Goal: Information Seeking & Learning: Learn about a topic

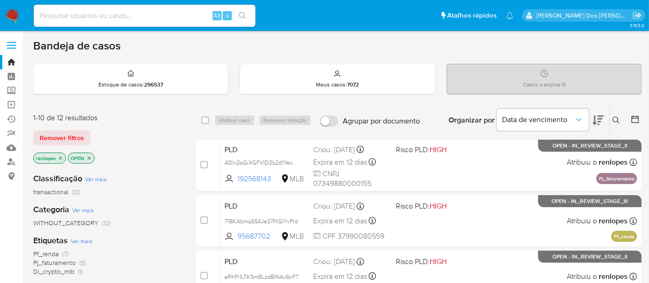
click at [85, 12] on input at bounding box center [145, 16] width 222 height 12
paste input "N2fvaldCCMVvM82j3OSgio2Q"
type input "N2fvaldCCMVvM82j3OSgio2Q"
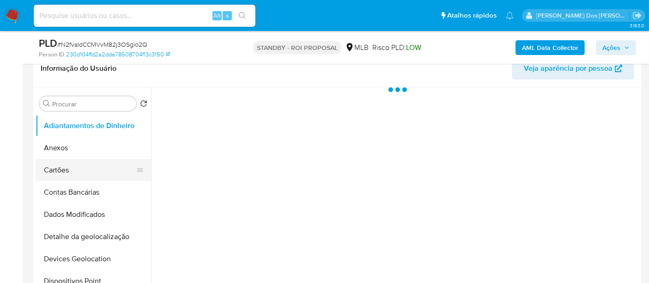
scroll to position [154, 0]
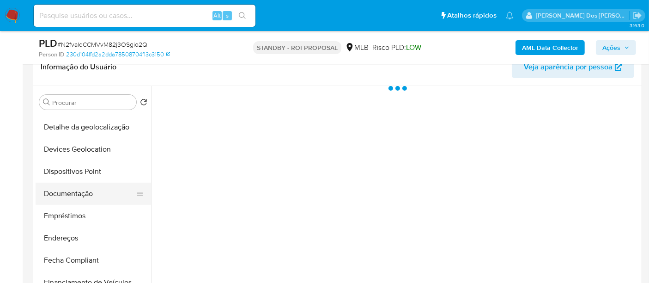
select select "10"
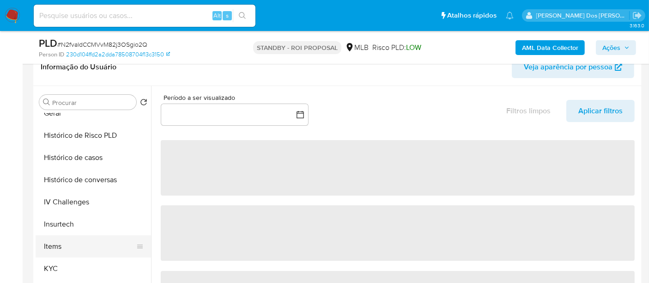
scroll to position [359, 0]
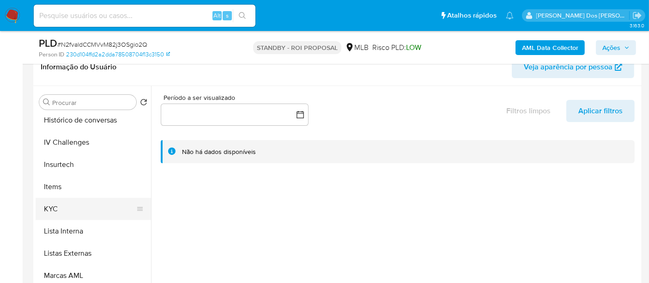
click at [51, 209] on button "KYC" at bounding box center [90, 209] width 108 height 22
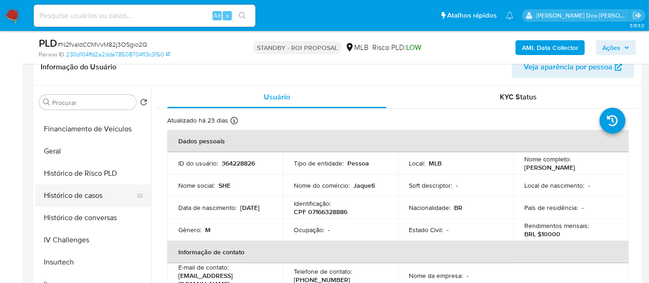
scroll to position [256, 0]
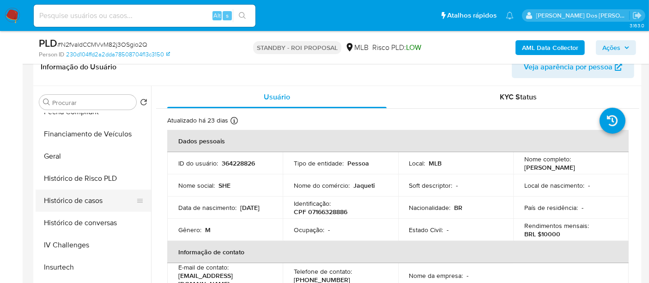
click at [89, 201] on button "Histórico de casos" at bounding box center [90, 200] width 108 height 22
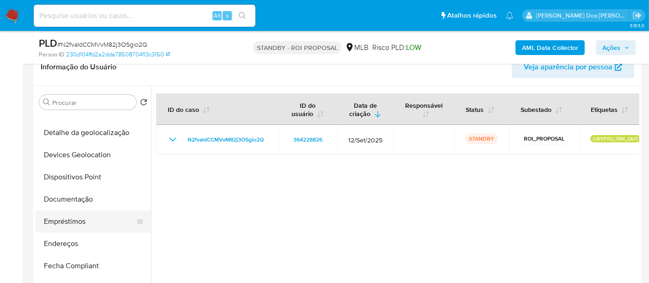
scroll to position [103, 0]
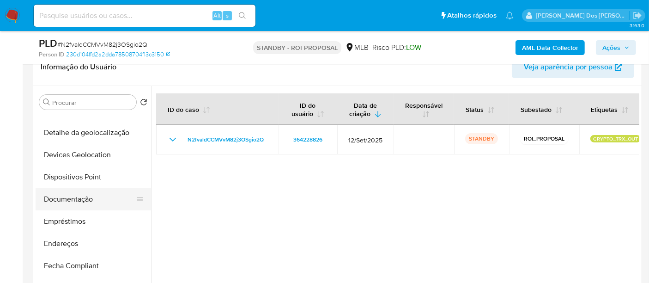
click at [77, 200] on button "Documentação" at bounding box center [90, 199] width 108 height 22
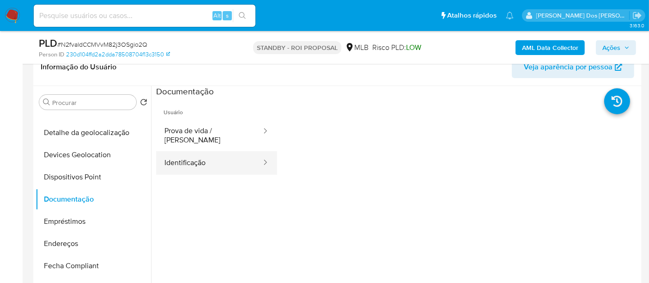
click at [187, 156] on button "Identificação" at bounding box center [209, 163] width 106 height 24
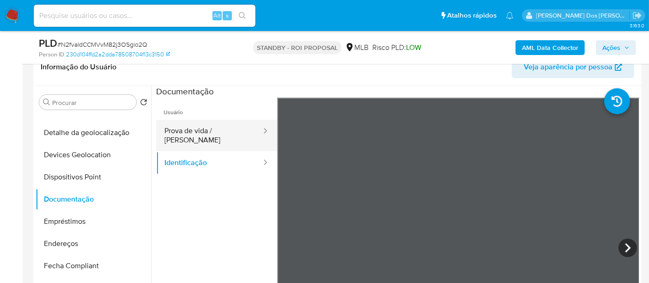
click at [207, 134] on button "Prova de vida / [PERSON_NAME]" at bounding box center [209, 135] width 106 height 31
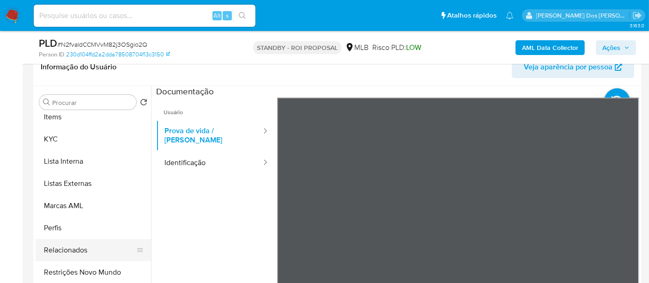
scroll to position [462, 0]
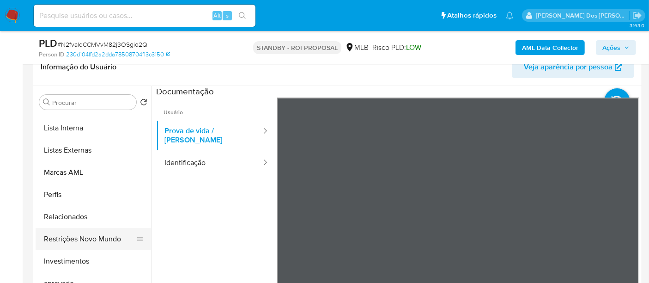
click at [86, 236] on button "Restrições Novo Mundo" at bounding box center [90, 239] width 108 height 22
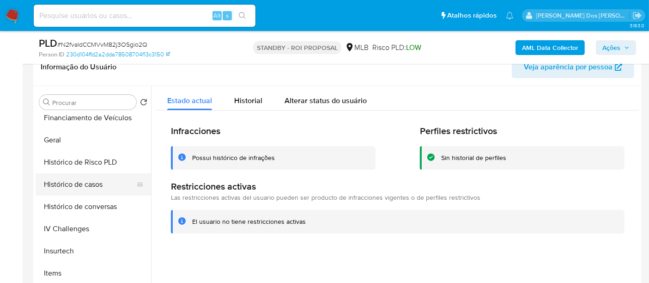
scroll to position [256, 0]
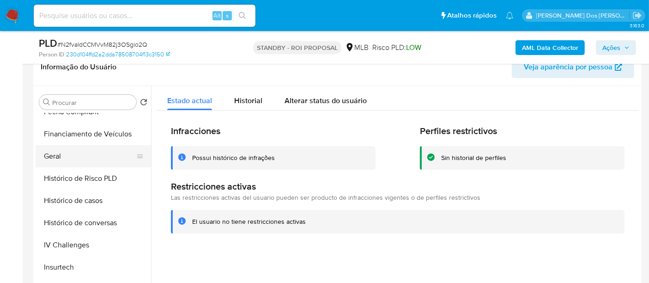
click at [56, 158] on button "Geral" at bounding box center [90, 156] width 108 height 22
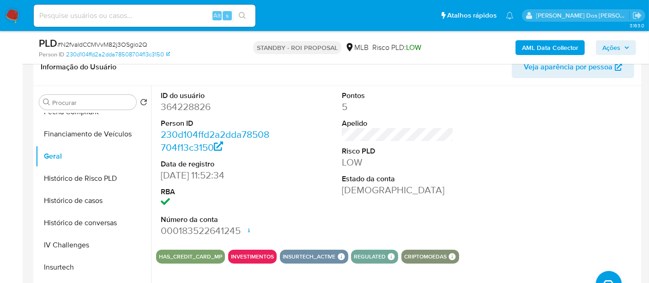
click at [161, 20] on input at bounding box center [145, 16] width 222 height 12
paste input "w96N8t9d0pKNCQxpn355G5Te"
type input "w96N8t9d0pKNCQxpn355G5Te"
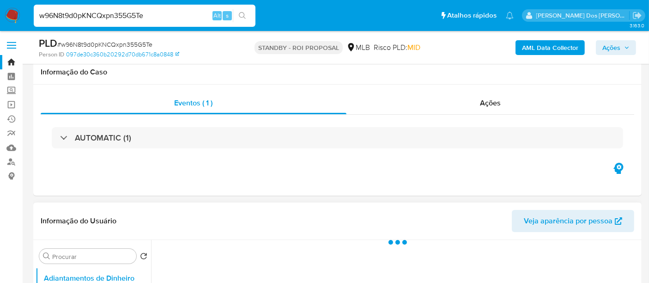
scroll to position [154, 0]
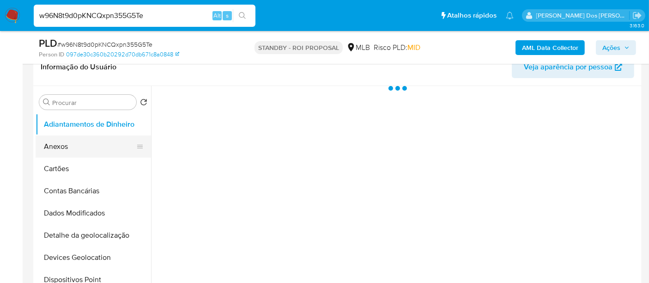
select select "10"
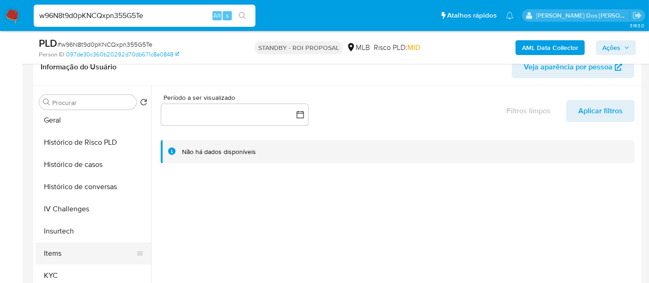
scroll to position [359, 0]
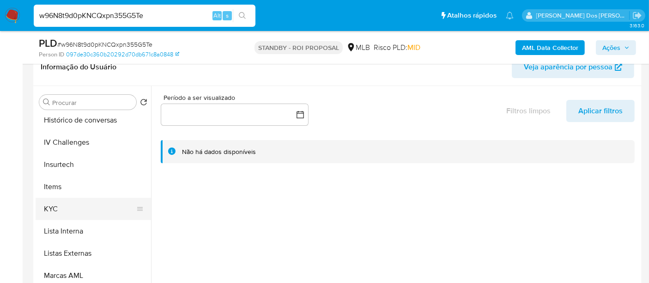
click at [54, 208] on button "KYC" at bounding box center [90, 209] width 108 height 22
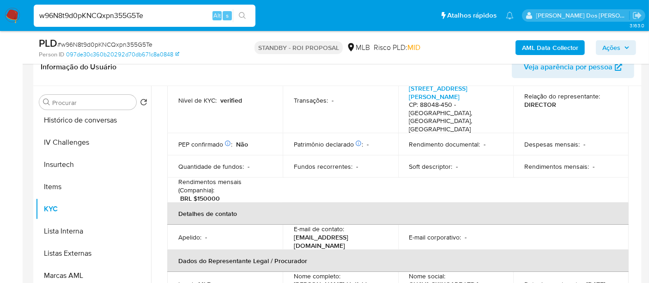
scroll to position [308, 0]
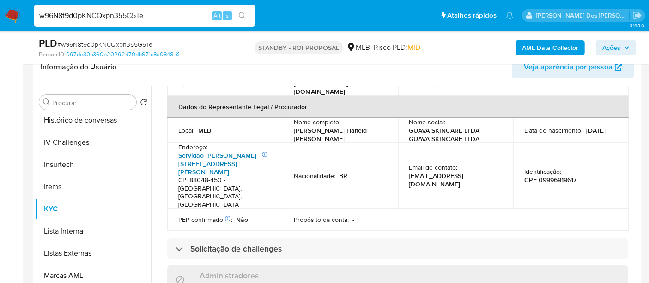
click at [197, 151] on link "Servidao Quadros 586, Rio Tavares" at bounding box center [217, 164] width 78 height 26
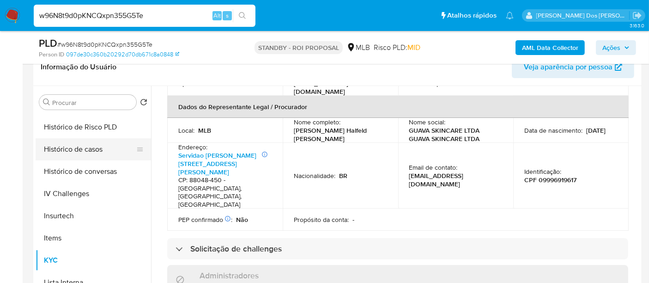
click at [76, 153] on button "Histórico de casos" at bounding box center [90, 149] width 108 height 22
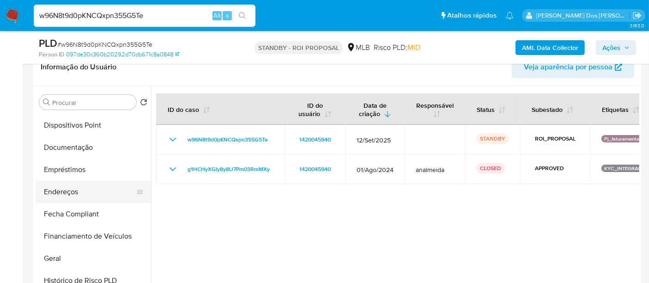
scroll to position [154, 0]
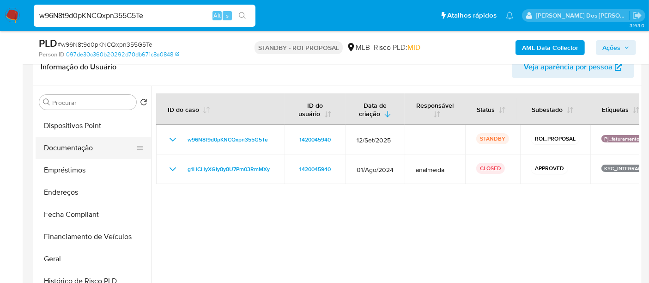
click at [74, 144] on button "Documentação" at bounding box center [90, 148] width 108 height 22
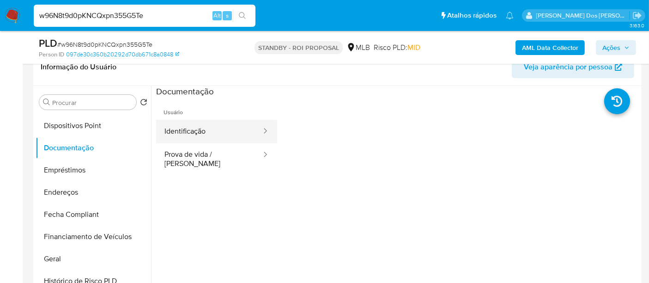
click at [176, 137] on button "Identificação" at bounding box center [209, 132] width 106 height 24
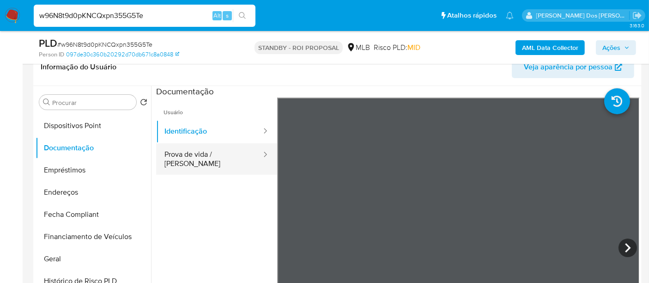
click at [184, 152] on button "Prova de vida / [PERSON_NAME]" at bounding box center [209, 158] width 106 height 31
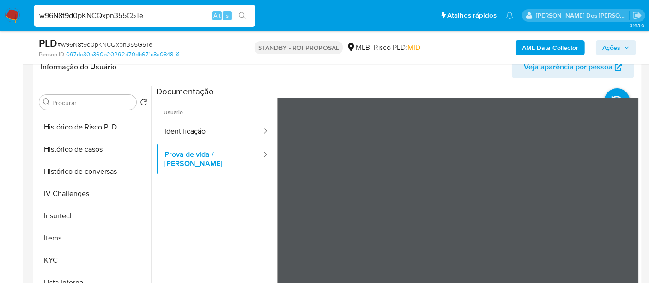
scroll to position [462, 0]
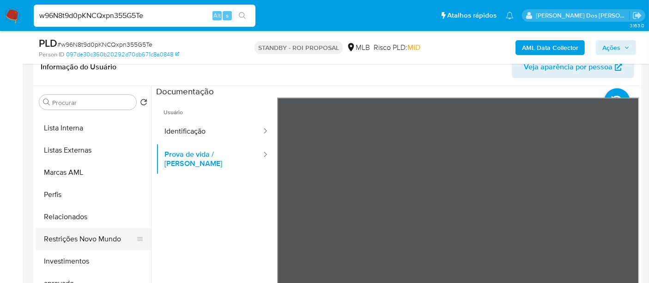
click at [93, 237] on button "Restrições Novo Mundo" at bounding box center [90, 239] width 108 height 22
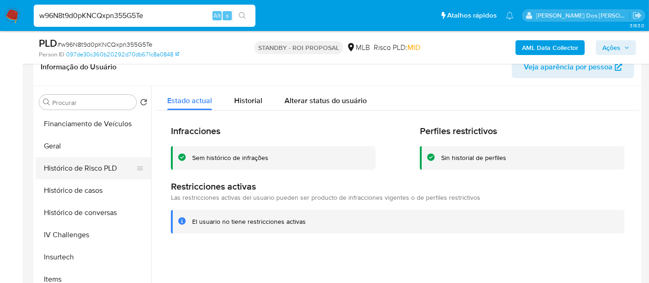
scroll to position [256, 0]
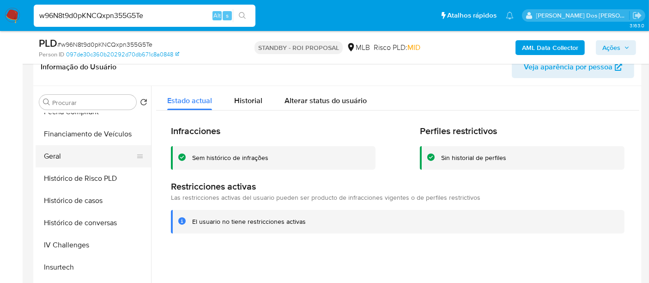
click at [49, 152] on button "Geral" at bounding box center [90, 156] width 108 height 22
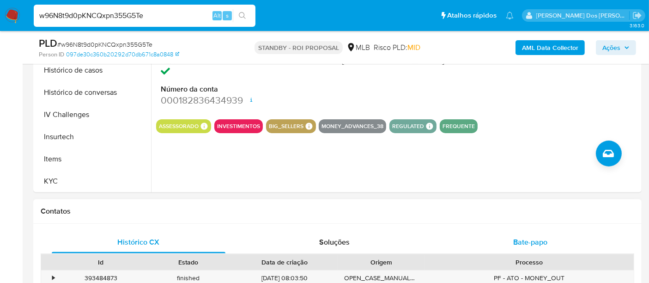
scroll to position [359, 0]
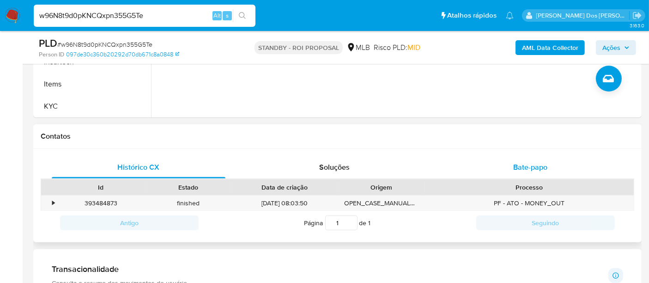
click at [513, 164] on div "Bate-papo" at bounding box center [531, 167] width 174 height 22
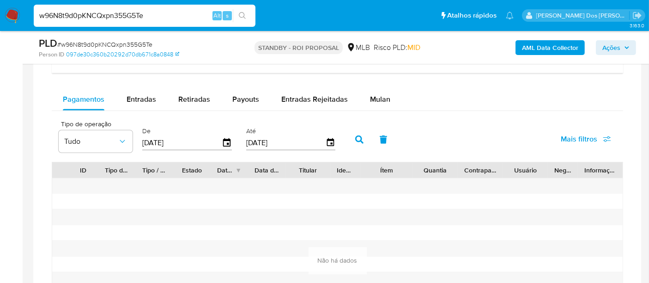
scroll to position [718, 0]
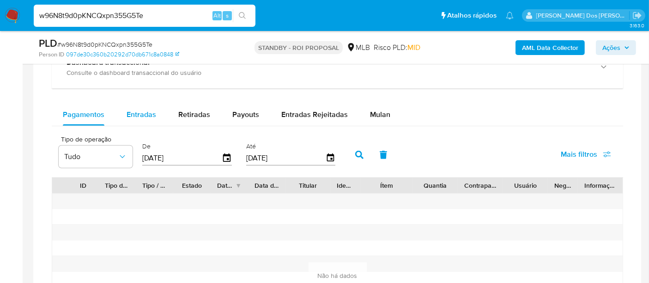
click at [138, 115] on span "Entradas" at bounding box center [142, 114] width 30 height 11
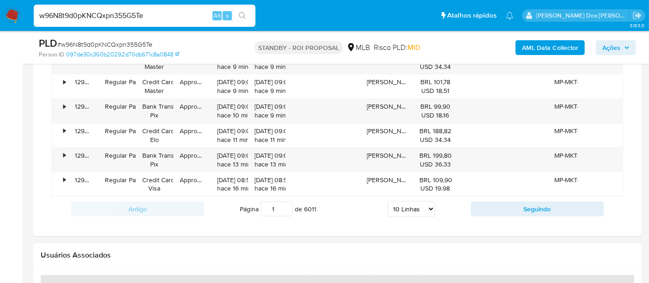
scroll to position [975, 0]
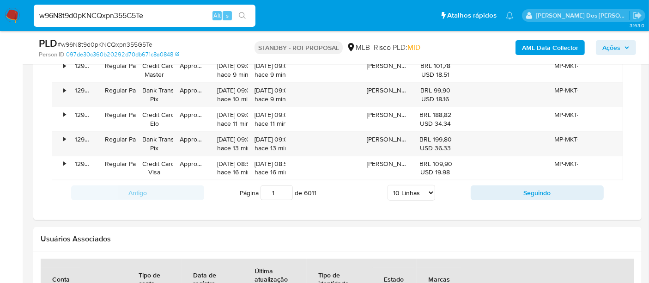
click at [416, 188] on select "5 Linhas 10 Linhas 20 Linhas 25 Linhas 50 Linhas 100 Linhas" at bounding box center [412, 193] width 48 height 16
select select "100"
click at [388, 185] on select "5 Linhas 10 Linhas 20 Linhas 25 Linhas 50 Linhas 100 Linhas" at bounding box center [412, 193] width 48 height 16
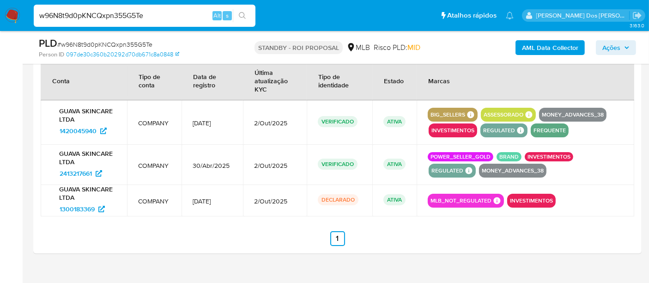
scroll to position [3115, 0]
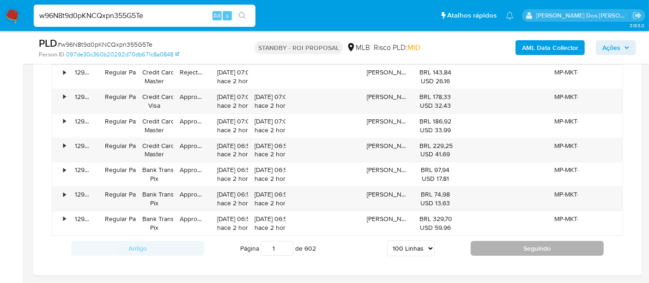
click at [499, 241] on button "Seguindo" at bounding box center [537, 248] width 133 height 15
type input "2"
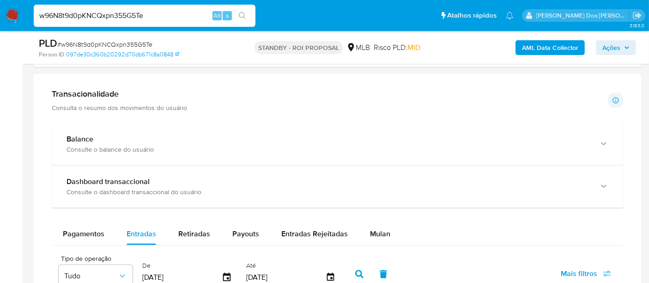
scroll to position [804, 0]
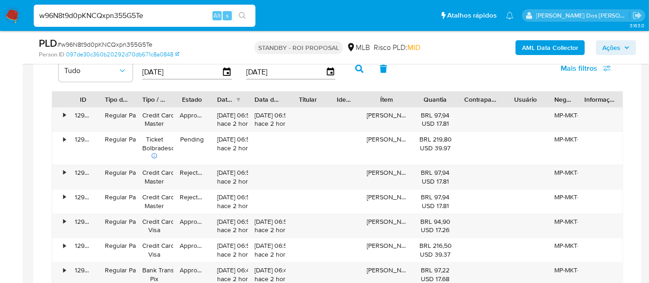
click at [150, 10] on input "w96N8t9d0pKNCQxpn355G5Te" at bounding box center [145, 16] width 222 height 12
click at [105, 11] on input "w96N8t9d0pKNCQxpn355G5Te" at bounding box center [145, 16] width 222 height 12
paste input "hqNrYJPbanqetqMGMFZS4ExB"
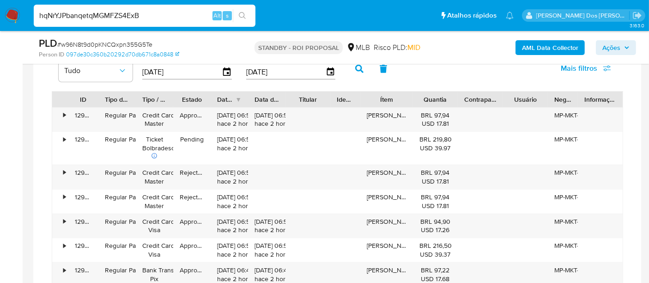
type input "hqNrYJPbanqetqMGMFZS4ExB"
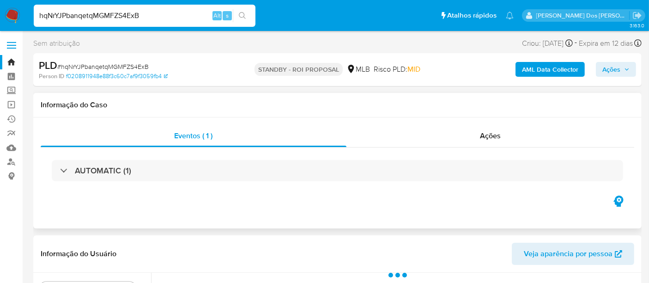
select select "10"
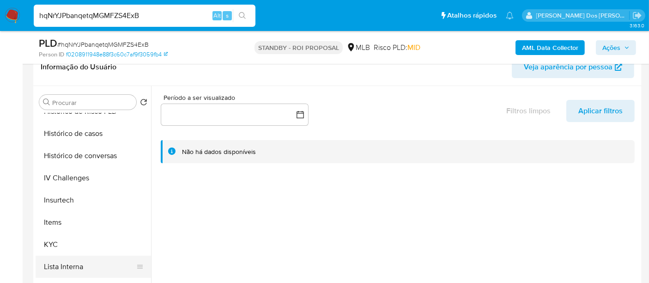
scroll to position [359, 0]
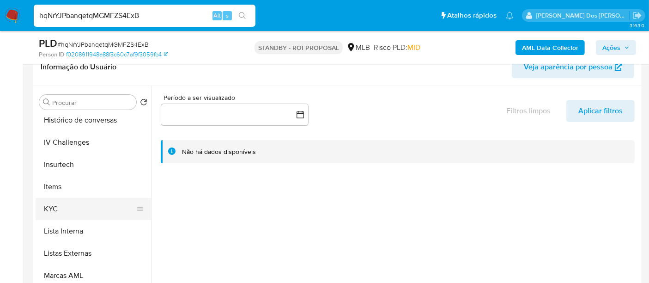
click at [58, 211] on button "KYC" at bounding box center [90, 209] width 108 height 22
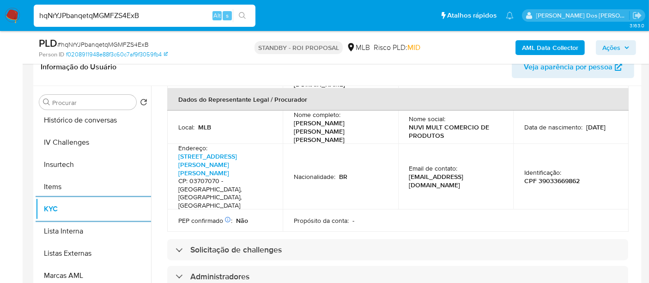
scroll to position [256, 0]
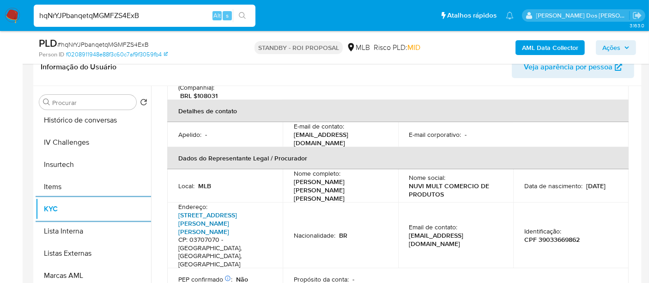
click at [202, 210] on link "Rua Bartolomeu Felici 33, Vila Santo Henrique" at bounding box center [207, 223] width 59 height 26
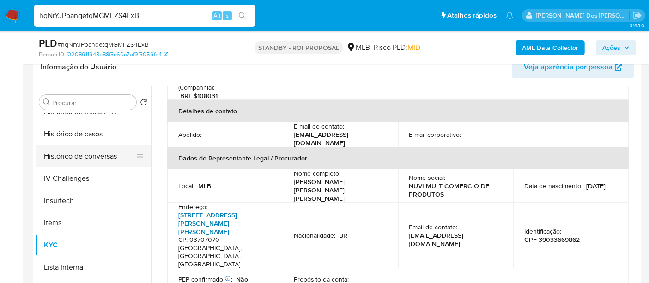
scroll to position [308, 0]
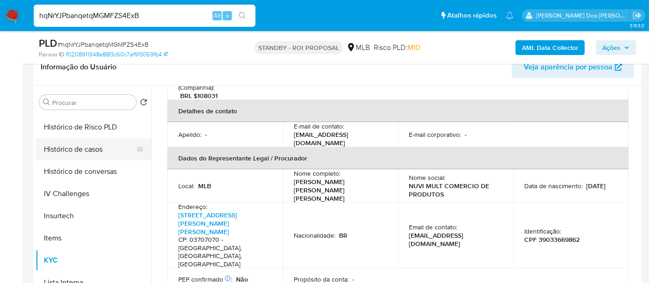
click at [78, 151] on button "Histórico de casos" at bounding box center [90, 149] width 108 height 22
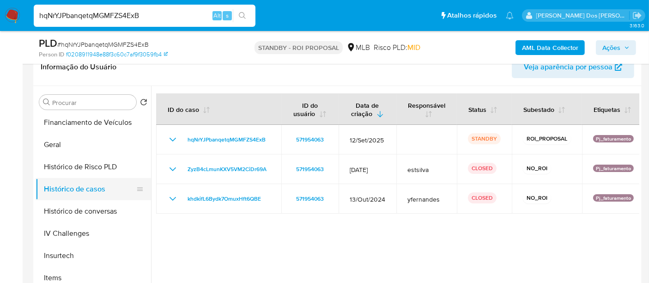
scroll to position [154, 0]
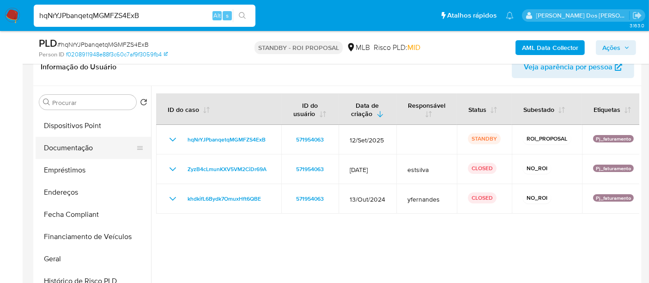
click at [82, 147] on button "Documentação" at bounding box center [90, 148] width 108 height 22
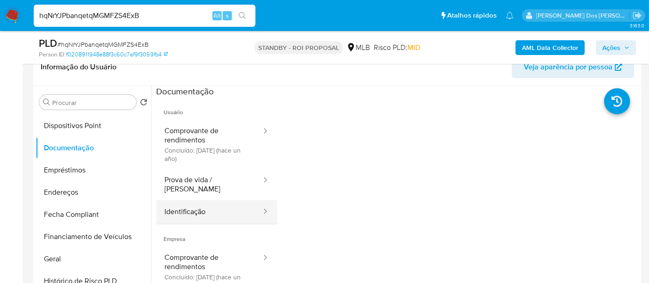
click at [194, 203] on button "Identificação" at bounding box center [209, 212] width 106 height 24
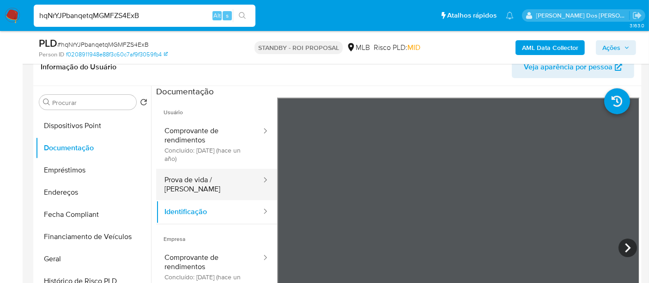
click at [201, 178] on button "Prova de vida / [PERSON_NAME]" at bounding box center [209, 184] width 106 height 31
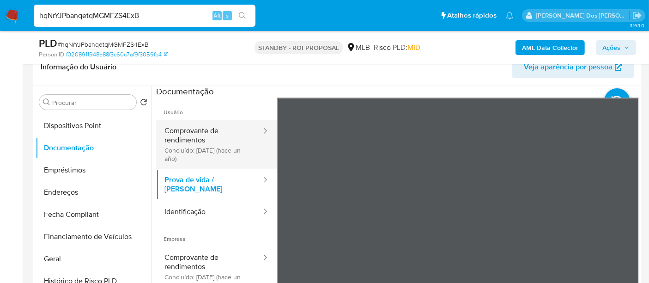
click at [190, 135] on button "Comprovante de rendimentos Concluído: 29/10/2024 (hace un año)" at bounding box center [209, 144] width 106 height 49
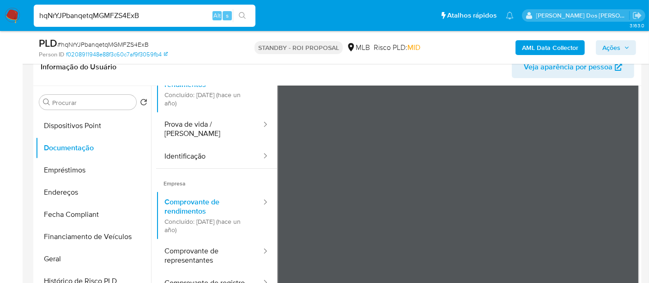
scroll to position [78, 0]
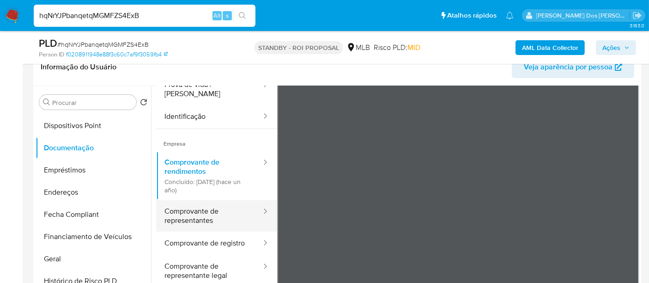
click at [188, 209] on button "Comprovante de representantes" at bounding box center [209, 215] width 106 height 31
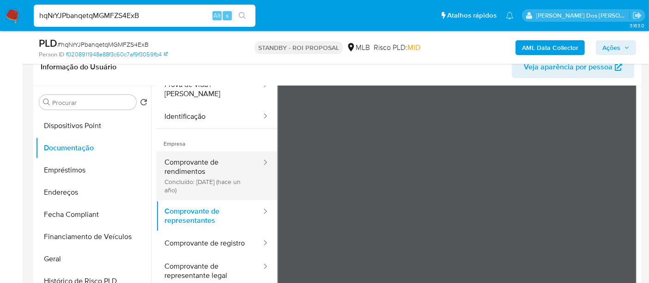
scroll to position [0, 0]
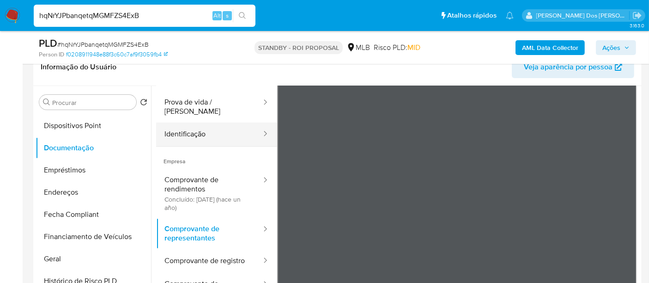
click at [196, 131] on button "Identificação" at bounding box center [209, 134] width 106 height 24
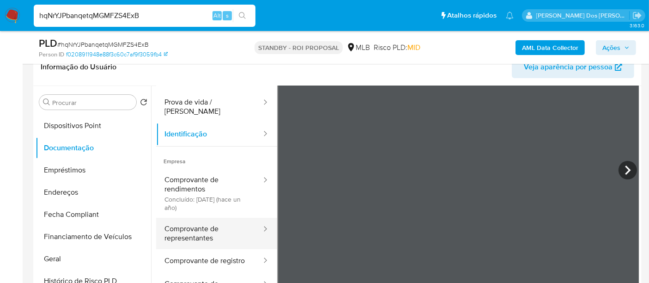
click at [201, 231] on button "Comprovante de representantes" at bounding box center [209, 233] width 106 height 31
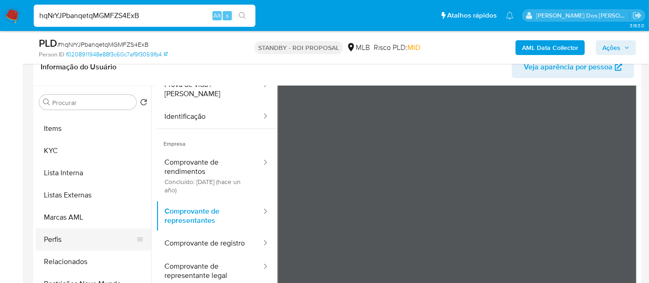
scroll to position [462, 0]
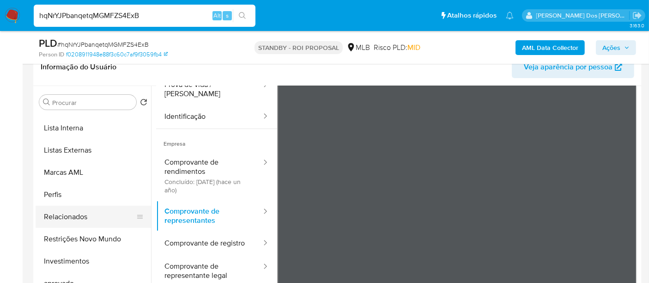
drag, startPoint x: 97, startPoint y: 235, endPoint x: 100, endPoint y: 225, distance: 10.7
click at [97, 235] on button "Restrições Novo Mundo" at bounding box center [93, 239] width 115 height 22
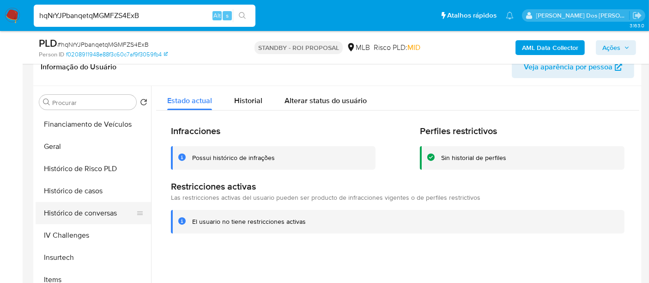
scroll to position [256, 0]
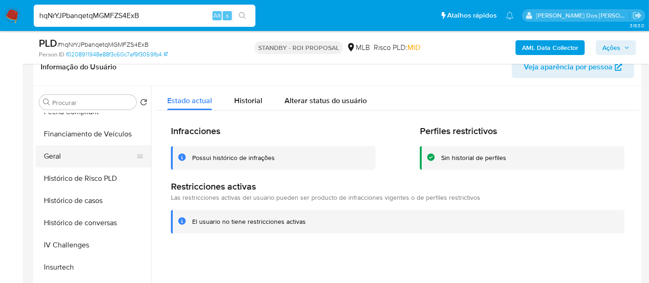
click at [55, 156] on button "Geral" at bounding box center [90, 156] width 108 height 22
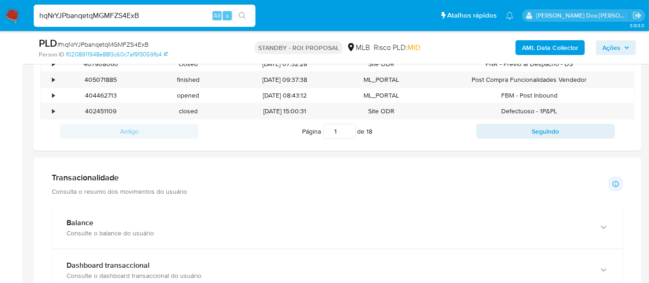
scroll to position [718, 0]
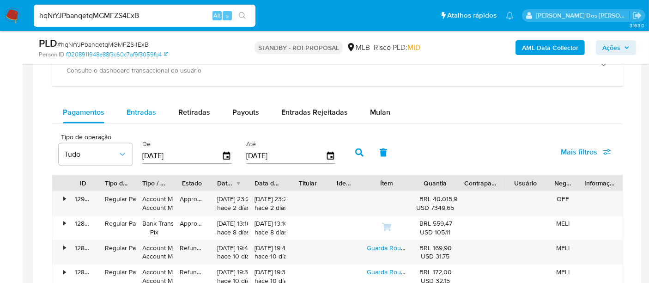
click at [153, 107] on span "Entradas" at bounding box center [142, 112] width 30 height 11
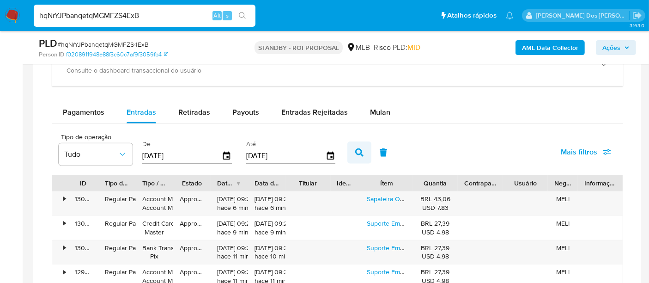
scroll to position [770, 0]
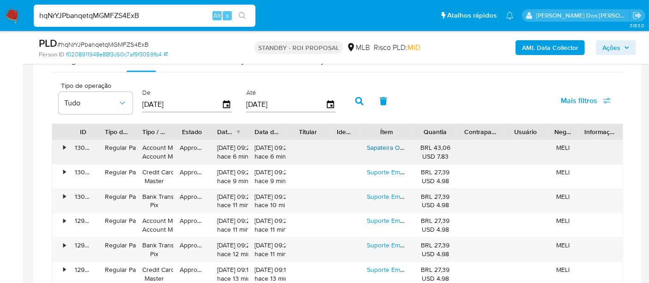
click at [371, 146] on link "Sapateira Organizador Porta Sapatos 12 Pares Hw Com 8 Ganchos Wishlistbr Cor Pr…" at bounding box center [491, 147] width 248 height 9
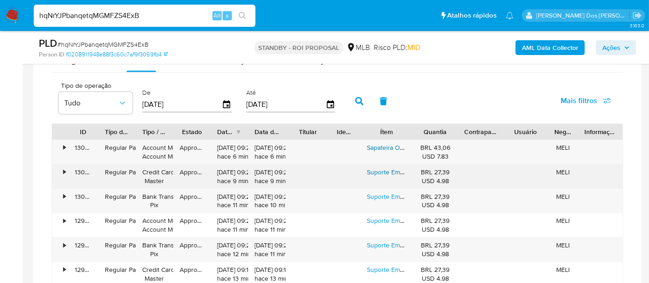
click at [375, 169] on link "Suporte Em Aluminio Note Apoio Notebook Laptop Computador Mesa Universal Rishon…" at bounding box center [506, 171] width 279 height 9
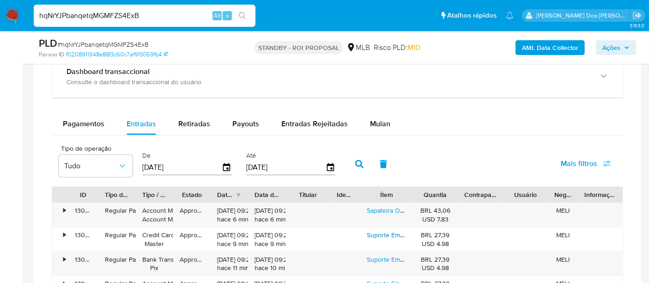
scroll to position [816, 0]
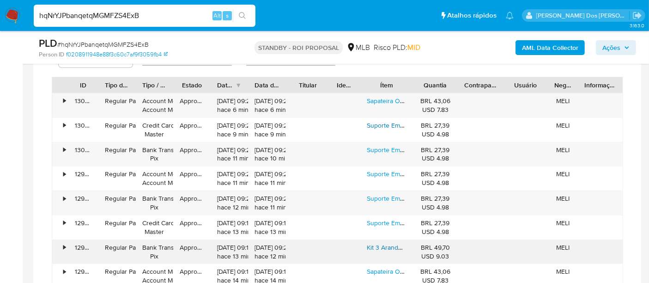
click at [383, 243] on link "Kit 3 Arandelas De Parede Com Luz Solar Sensor De Presença Cor Preto Rishon" at bounding box center [482, 247] width 230 height 9
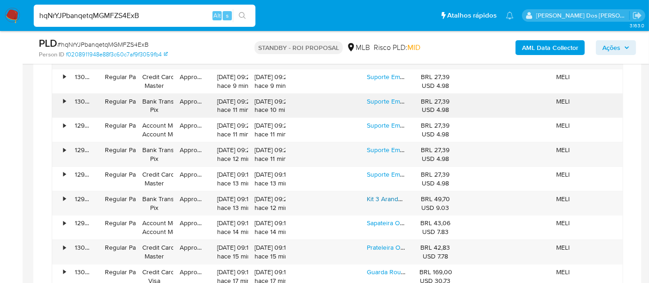
scroll to position [919, 0]
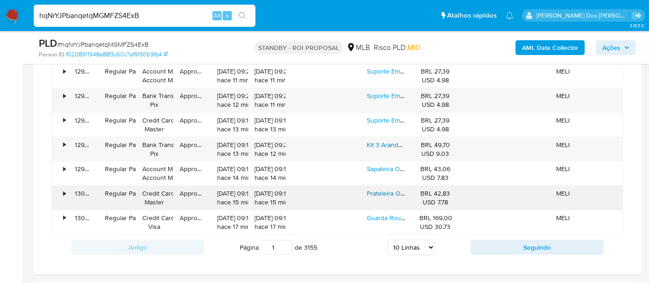
click at [377, 188] on link "Prateleira Organizadora Sapateira Wishlist Wishlist Br Cabide Simples Para Exib…" at bounding box center [566, 192] width 398 height 9
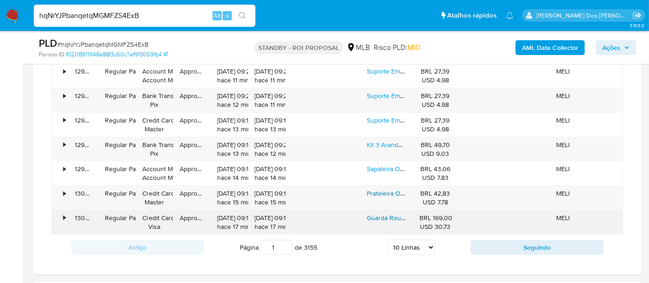
click at [376, 214] on link "Guarda Roupa Dobravel Closet Aberto Organizador De Roupas Desmontavel E Arara O…" at bounding box center [563, 217] width 392 height 9
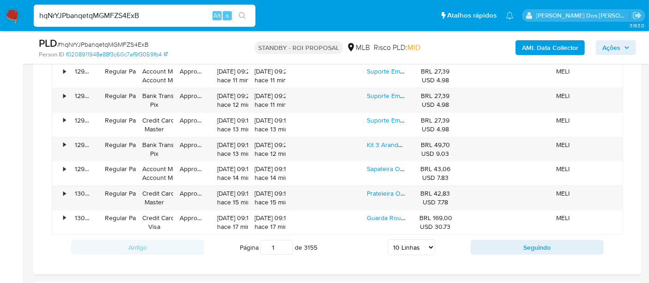
click at [435, 241] on div "Página 1 de 3155 5 Linhas 10 Linhas 20 Linhas 25 Linhas 50 Linhas 100 Linhas" at bounding box center [337, 247] width 267 height 18
click at [430, 241] on select "5 Linhas 10 Linhas 20 Linhas 25 Linhas 50 Linhas 100 Linhas" at bounding box center [412, 247] width 48 height 16
select select "100"
click at [388, 239] on select "5 Linhas 10 Linhas 20 Linhas 25 Linhas 50 Linhas 100 Linhas" at bounding box center [412, 247] width 48 height 16
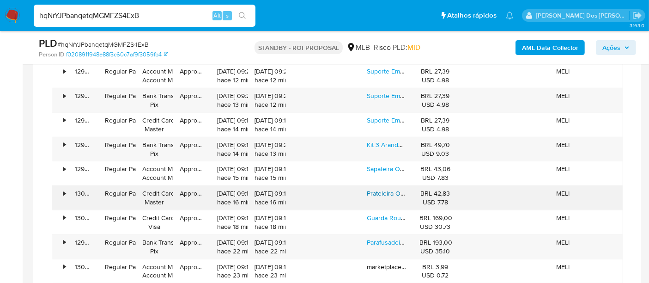
scroll to position [1021, 0]
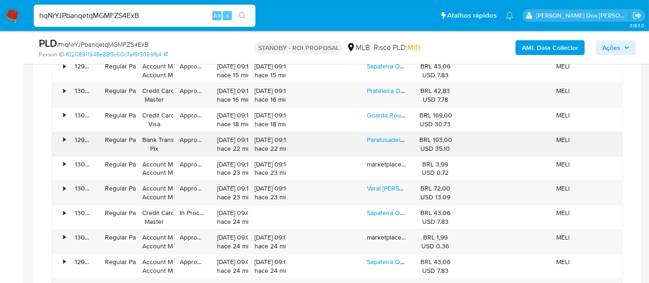
click at [387, 140] on div "Parafusadeira E Furadeira Rishon Profissional 48v-max Maleta + 2 Baterias + 9 S…" at bounding box center [386, 144] width 53 height 24
click at [386, 135] on link "Parafusadeira E Furadeira Rishon Profissional 48v-max Maleta + 2 Baterias + 9 S…" at bounding box center [658, 139] width 583 height 9
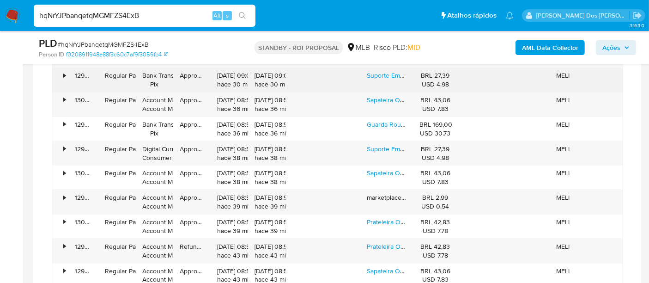
scroll to position [1278, 0]
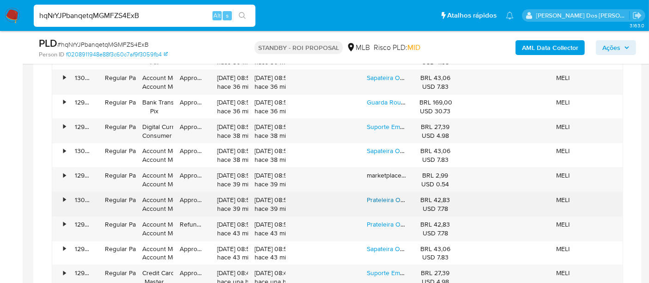
click at [378, 195] on link "Prateleira Organizadora Sapateira Wishlist Wishlist Br Cabide Simples Para Exib…" at bounding box center [566, 199] width 398 height 9
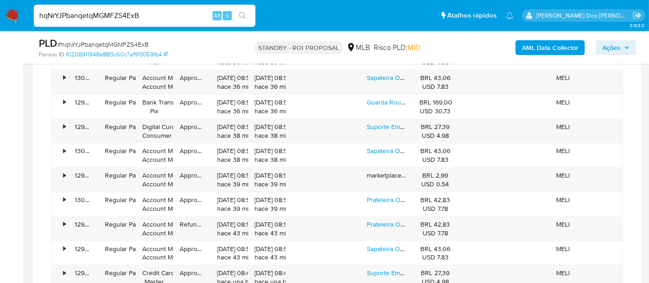
click at [112, 16] on input "hqNrYJPbanqetqMGMFZS4ExB" at bounding box center [145, 16] width 222 height 12
paste input "uOlERY7bZ6dYWT3olNX3t02r"
type input "uOlERY7bZ6dYWT3olNX3t02r"
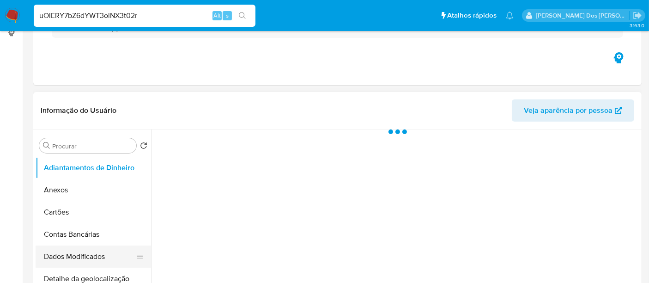
scroll to position [205, 0]
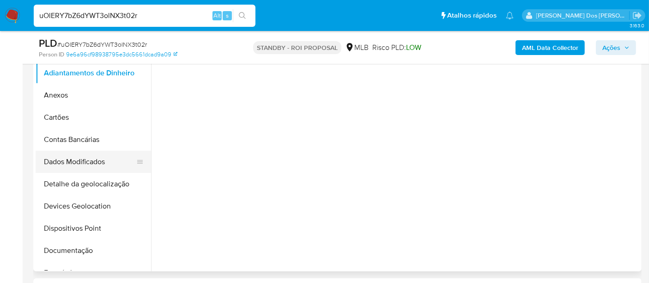
select select "10"
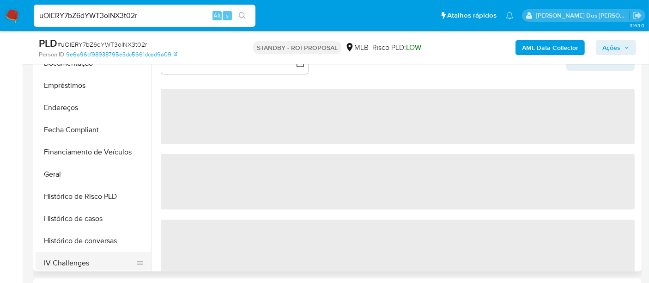
scroll to position [307, 0]
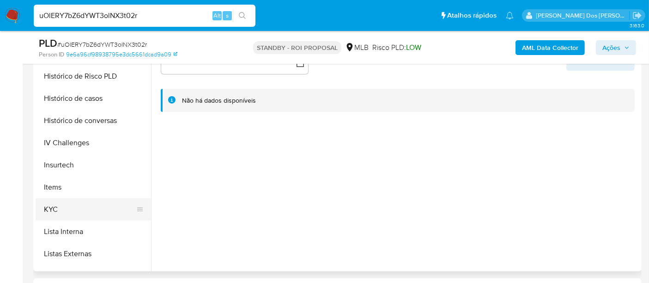
click at [45, 203] on button "KYC" at bounding box center [90, 209] width 108 height 22
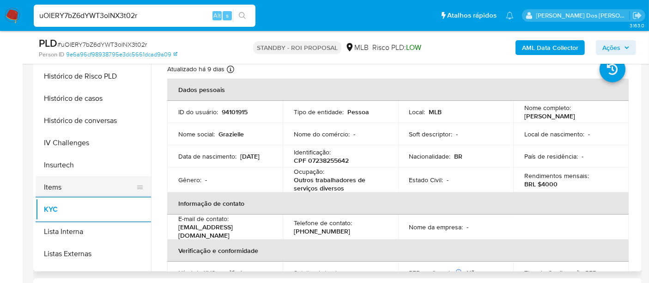
scroll to position [256, 0]
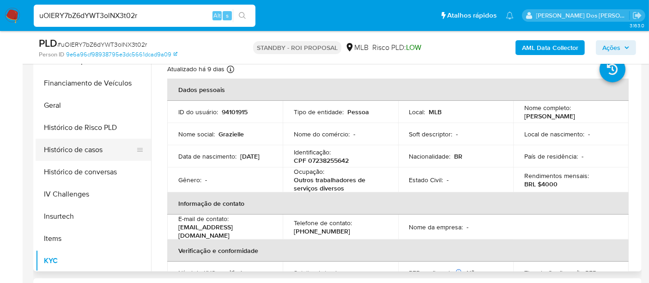
click at [78, 151] on button "Histórico de casos" at bounding box center [90, 150] width 108 height 22
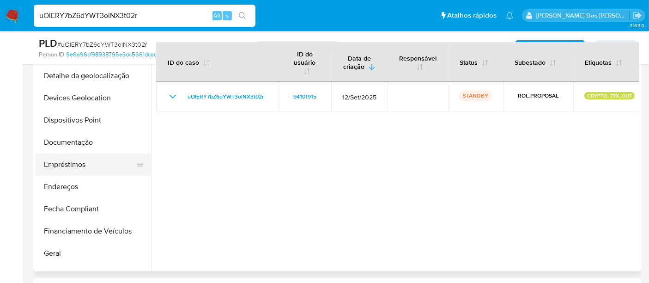
scroll to position [102, 0]
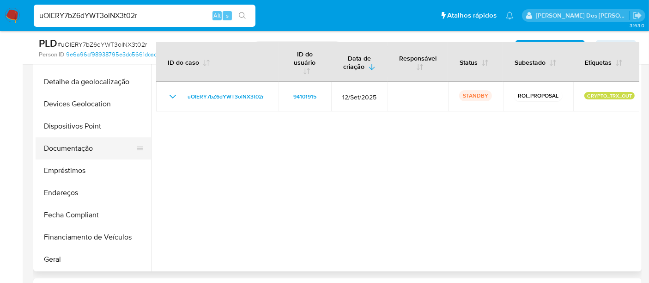
click at [73, 147] on button "Documentação" at bounding box center [90, 148] width 108 height 22
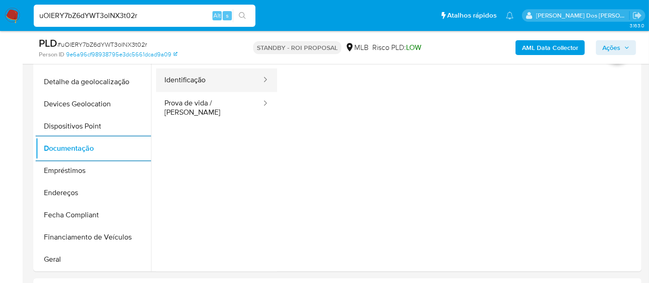
click at [199, 83] on button "Identificação" at bounding box center [209, 80] width 106 height 24
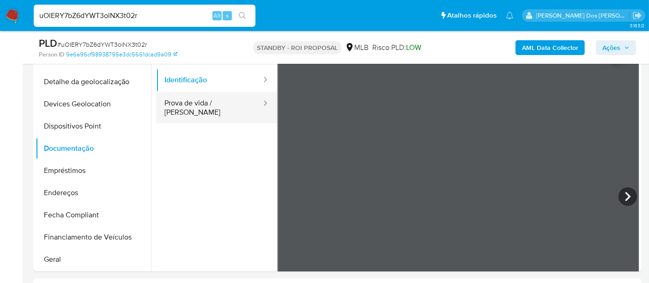
click at [214, 106] on button "Prova de vida / [PERSON_NAME]" at bounding box center [209, 107] width 106 height 31
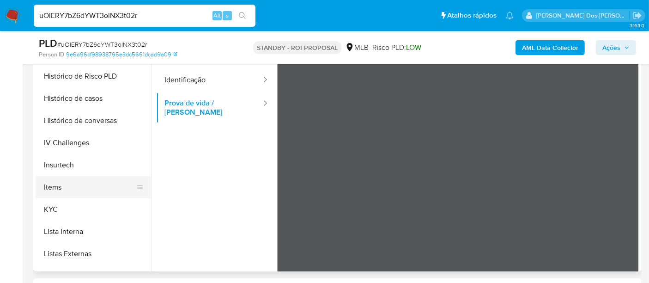
scroll to position [410, 0]
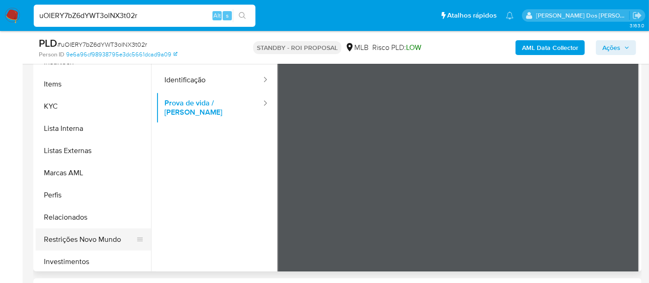
click at [82, 236] on button "Restrições Novo Mundo" at bounding box center [90, 239] width 108 height 22
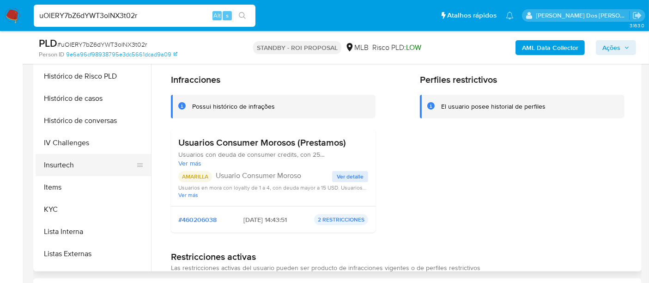
scroll to position [205, 0]
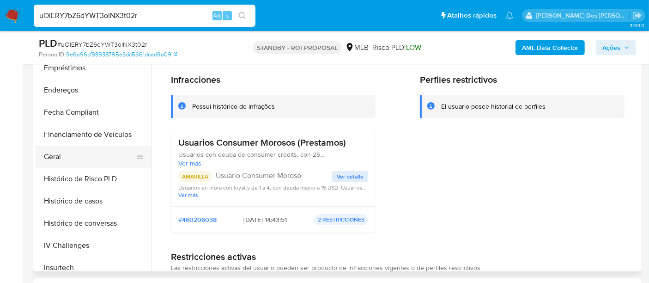
click at [58, 148] on button "Geral" at bounding box center [90, 157] width 108 height 22
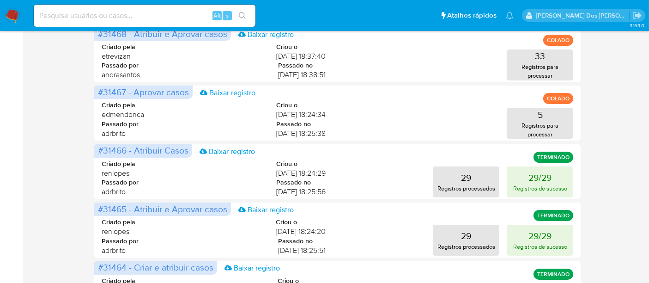
scroll to position [154, 0]
click at [131, 16] on input at bounding box center [145, 16] width 222 height 12
paste input "wi0lCwYwQZpeZKDpeLr9zVLx"
type input "wi0lCwYwQZpeZKDpeLr9zVLx"
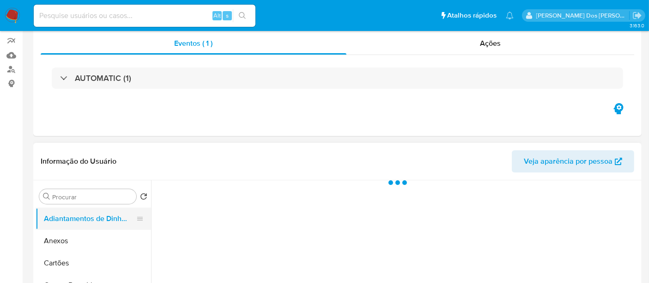
scroll to position [154, 0]
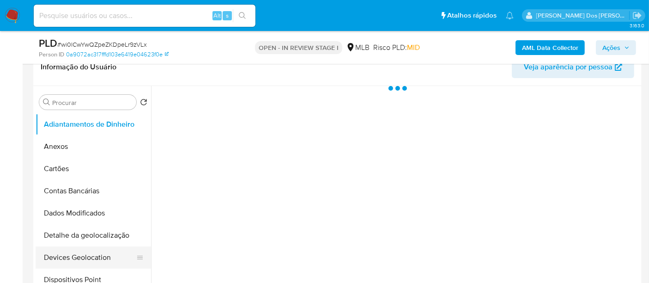
select select "10"
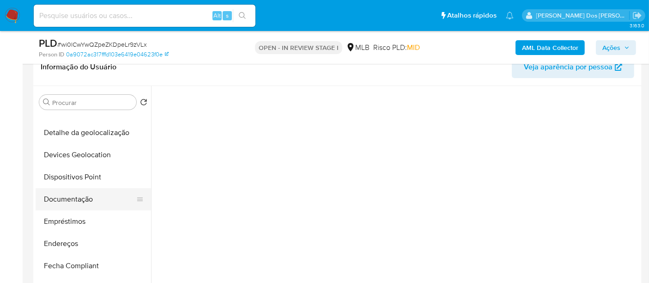
click at [62, 200] on button "Documentação" at bounding box center [90, 199] width 108 height 22
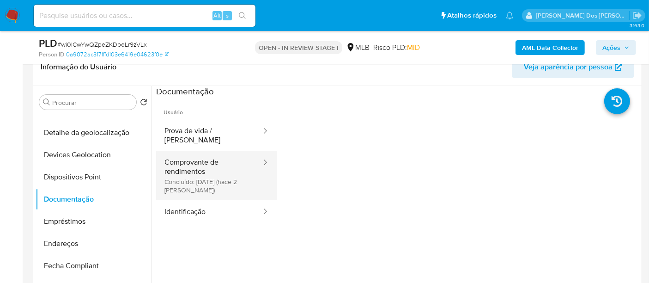
click at [190, 166] on button "Comprovante de rendimentos Concluído: 13/10/2025 (hace 2 días)" at bounding box center [209, 175] width 106 height 49
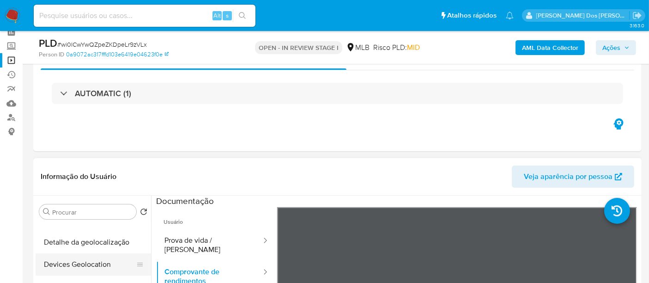
scroll to position [0, 0]
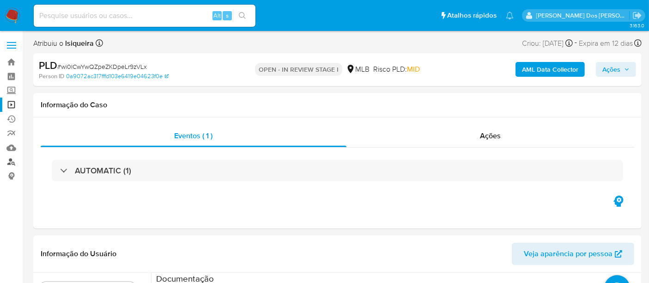
click at [13, 159] on link "Localizador de pessoas" at bounding box center [55, 162] width 110 height 14
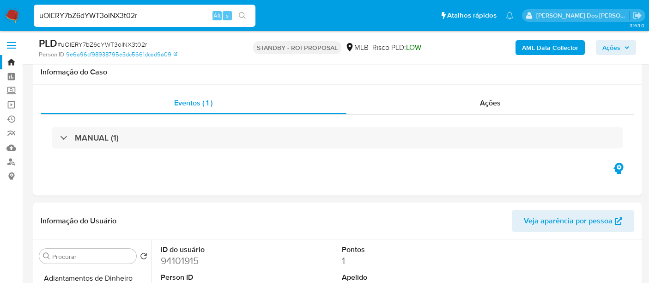
select select "10"
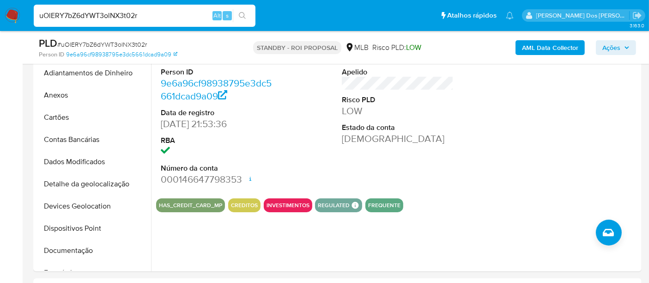
scroll to position [205, 0]
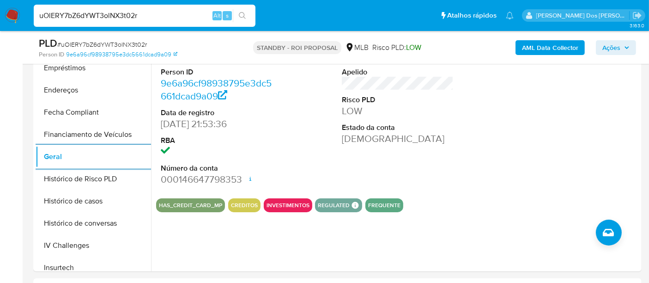
click at [142, 16] on input "uOlERY7bZ6dYWT3olNX3t02r" at bounding box center [145, 16] width 222 height 12
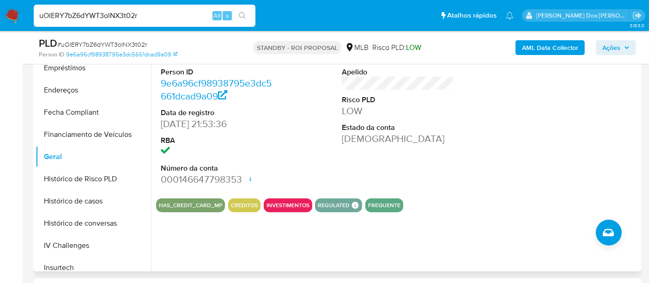
paste input "Gr9h94sY73D07TIP4Om98Cd7"
type input "Gr9h94sY73D07TIP4Om98Cd7"
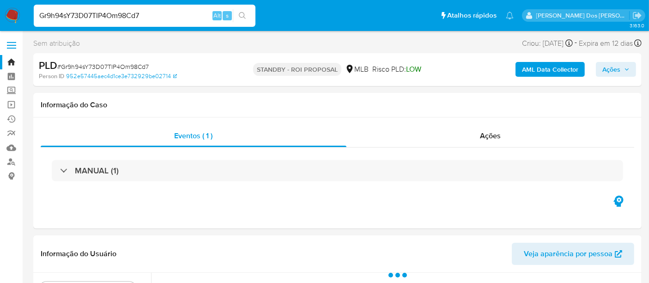
select select "10"
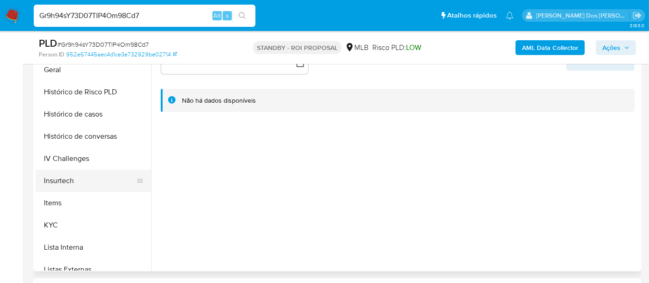
scroll to position [308, 0]
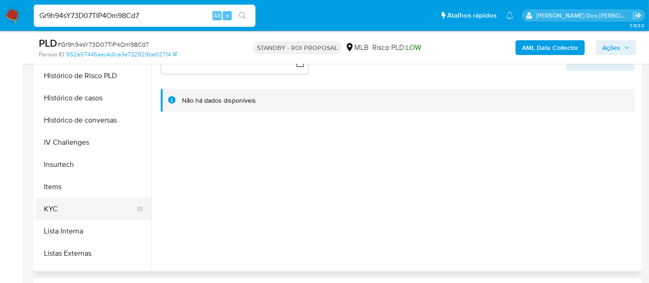
click at [45, 210] on button "KYC" at bounding box center [90, 209] width 108 height 22
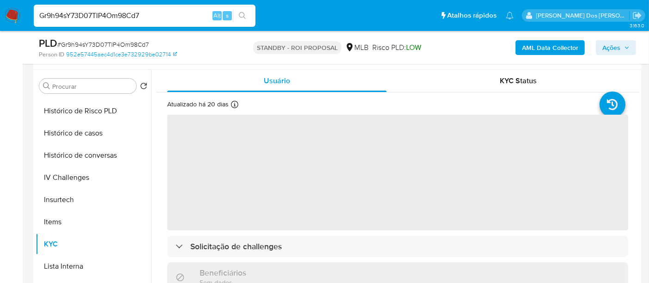
scroll to position [154, 0]
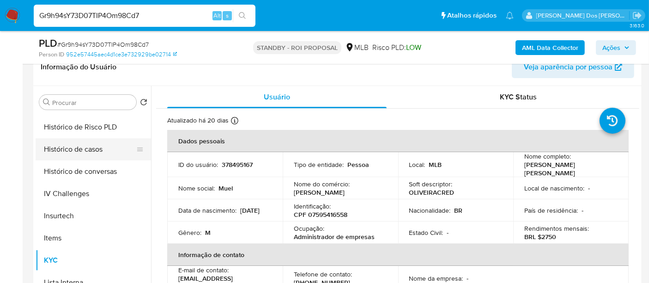
click at [89, 151] on button "Histórico de casos" at bounding box center [90, 149] width 108 height 22
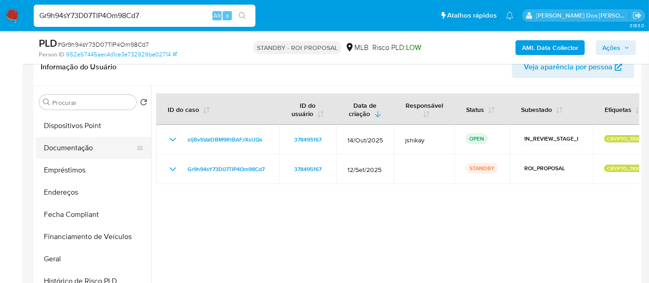
click at [75, 151] on button "Documentação" at bounding box center [90, 148] width 108 height 22
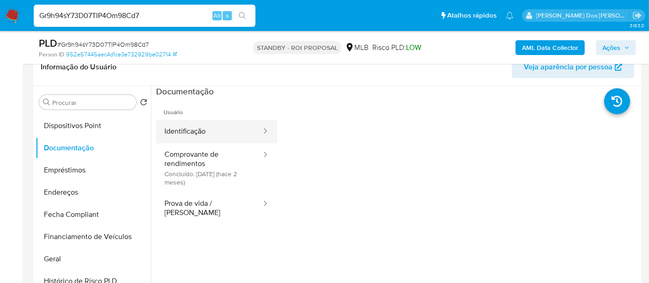
click at [186, 126] on button "Identificação" at bounding box center [209, 132] width 106 height 24
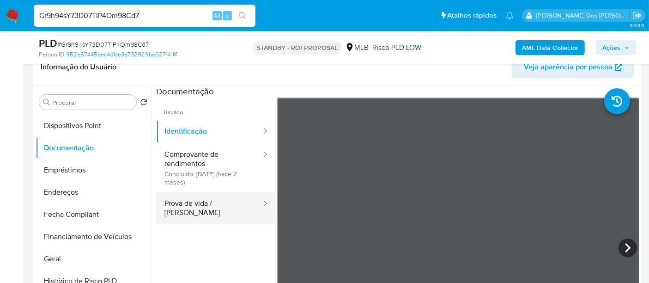
click at [202, 199] on button "Prova de vida / [PERSON_NAME]" at bounding box center [209, 207] width 106 height 31
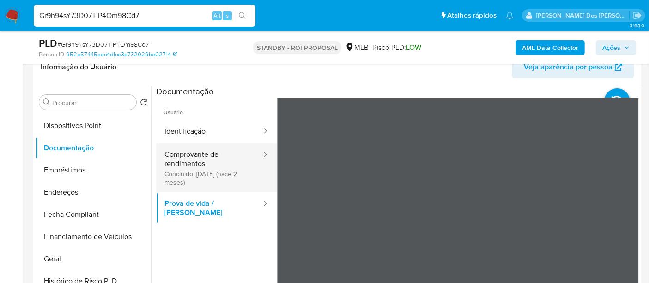
click at [198, 162] on button "Comprovante de rendimentos Concluído: 28/08/2025 (hace 2 meses)" at bounding box center [209, 167] width 106 height 49
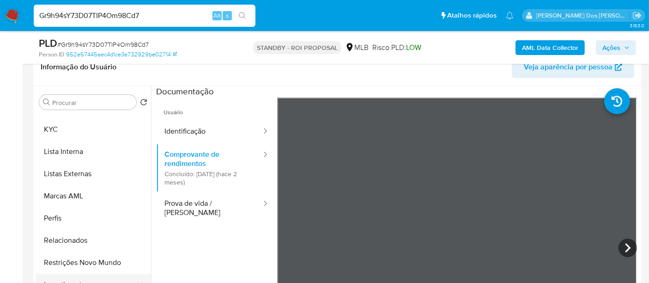
scroll to position [501, 0]
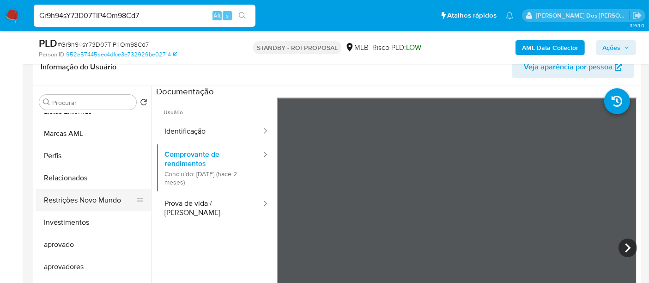
click at [98, 202] on button "Restrições Novo Mundo" at bounding box center [90, 200] width 108 height 22
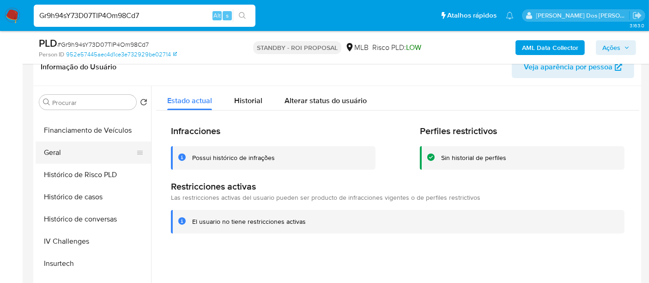
scroll to position [244, 0]
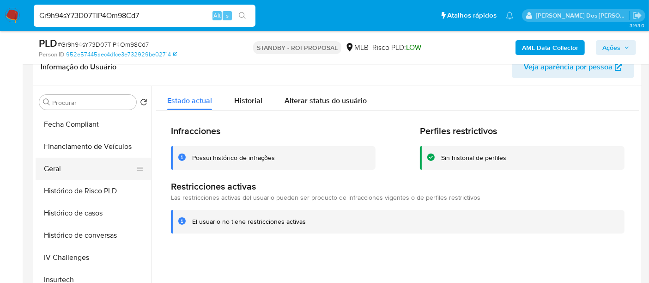
click at [56, 162] on button "Geral" at bounding box center [90, 169] width 108 height 22
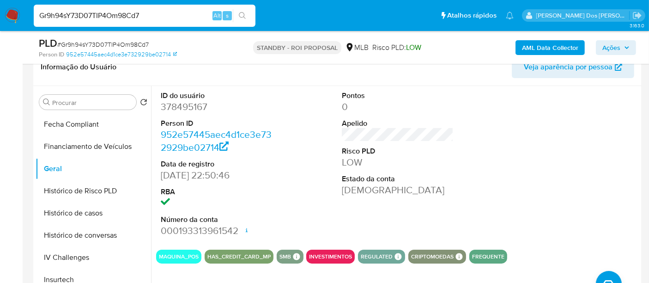
click at [147, 12] on input "Gr9h94sY73D07TIP4Om98Cd7" at bounding box center [145, 16] width 222 height 12
paste input "NiV8tiDe1NXOq6bdQMj9Uai1"
type input "NiV8tiDe1NXOq6bdQMj9Uai1"
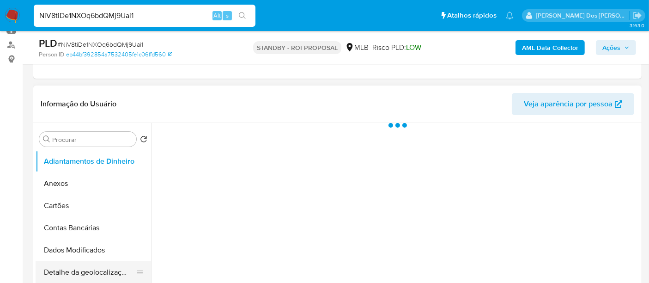
scroll to position [205, 0]
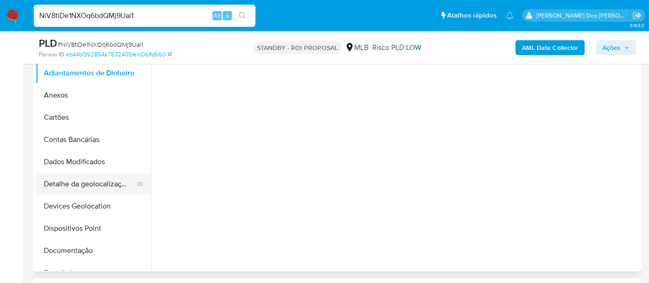
select select "10"
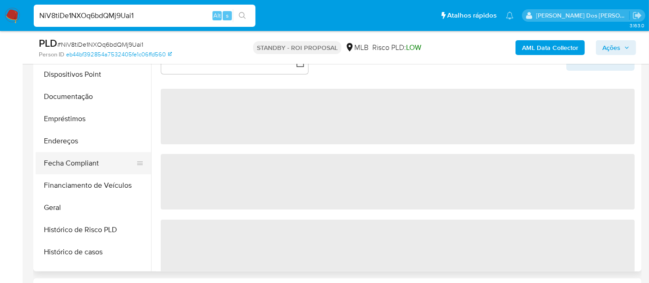
scroll to position [256, 0]
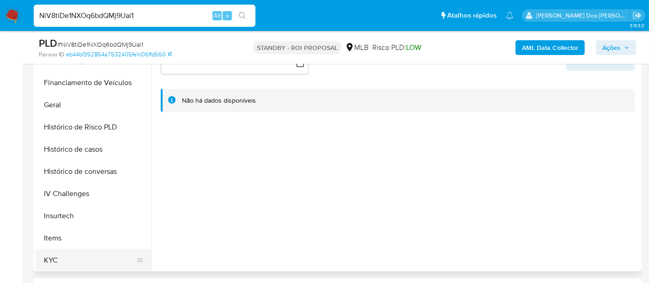
click at [46, 254] on button "KYC" at bounding box center [90, 260] width 108 height 22
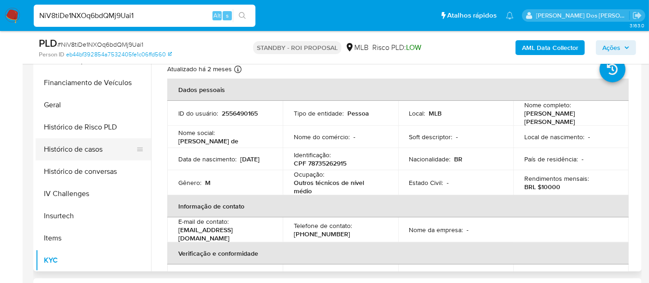
drag, startPoint x: 65, startPoint y: 149, endPoint x: 97, endPoint y: 158, distance: 33.2
click at [66, 149] on button "Histórico de casos" at bounding box center [90, 149] width 108 height 22
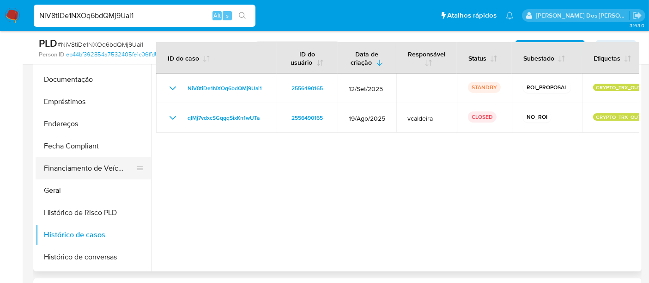
scroll to position [154, 0]
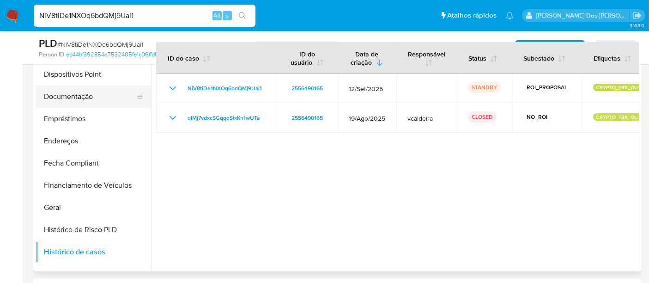
click at [70, 89] on button "Documentação" at bounding box center [90, 96] width 108 height 22
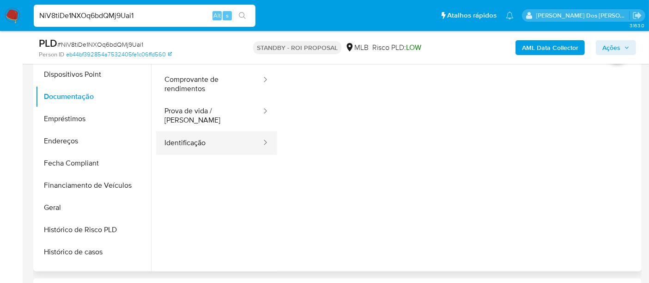
click at [185, 139] on button "Identificação" at bounding box center [209, 143] width 106 height 24
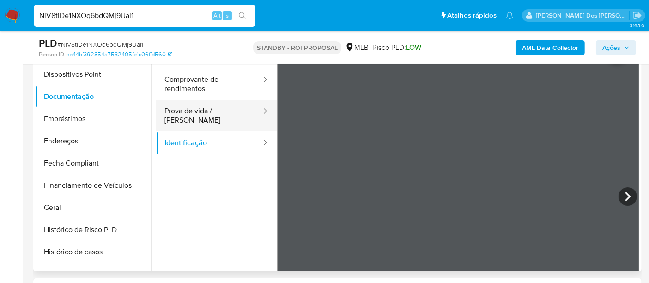
click at [189, 111] on button "Prova de vida / [PERSON_NAME]" at bounding box center [209, 115] width 106 height 31
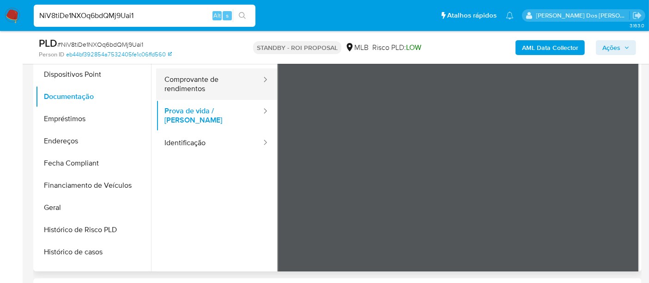
click at [183, 85] on button "Comprovante de rendimentos" at bounding box center [209, 83] width 106 height 31
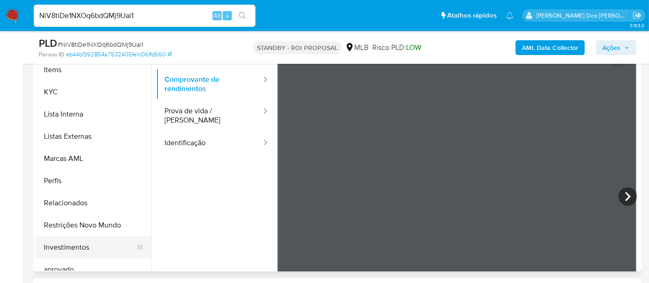
scroll to position [462, 0]
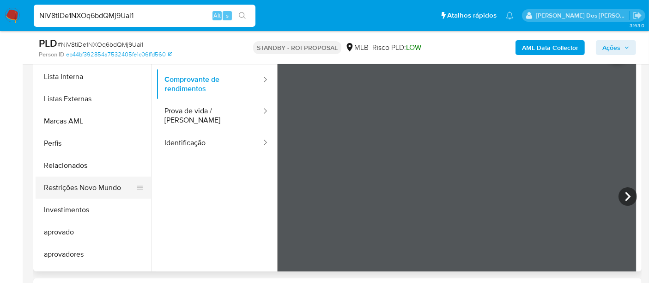
click at [102, 192] on button "Restrições Novo Mundo" at bounding box center [90, 187] width 108 height 22
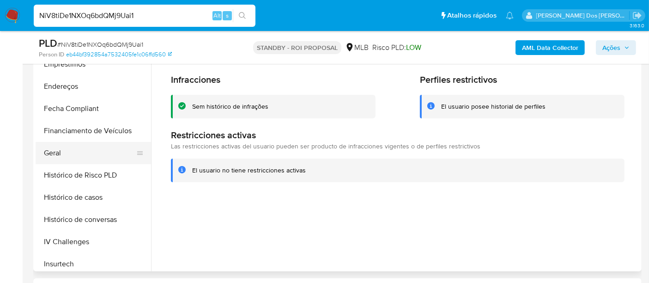
scroll to position [205, 0]
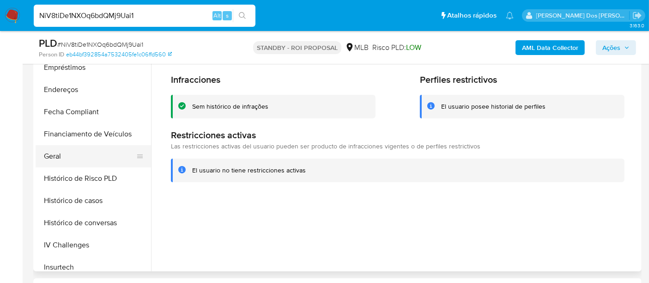
click at [54, 156] on button "Geral" at bounding box center [90, 156] width 108 height 22
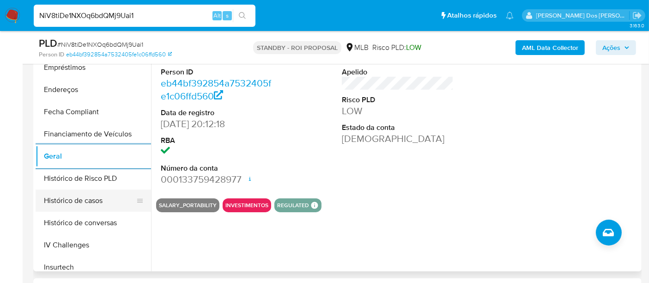
click at [90, 196] on button "Histórico de casos" at bounding box center [90, 200] width 108 height 22
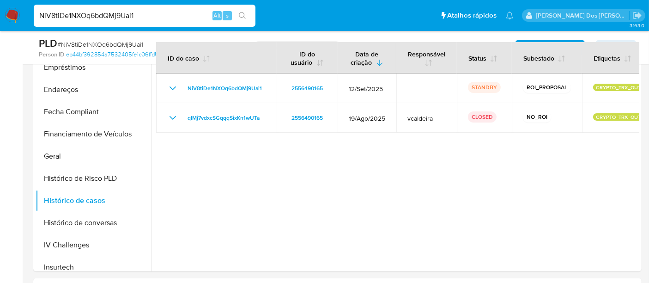
click at [143, 14] on input "NiV8tiDe1NXOq6bdQMj9Uai1" at bounding box center [145, 16] width 222 height 12
paste input "au6hUWmwaD0de4sxLfyZS1G4"
type input "au6hUWmwaD0de4sxLfyZS1G4"
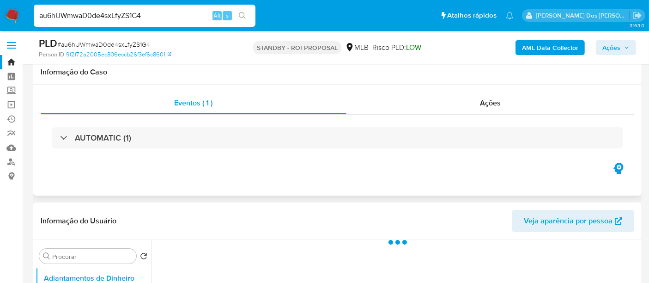
scroll to position [205, 0]
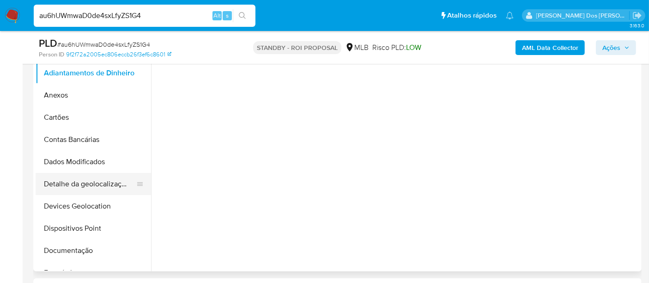
select select "10"
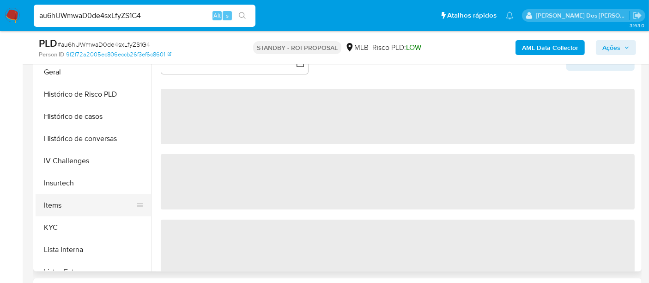
scroll to position [308, 0]
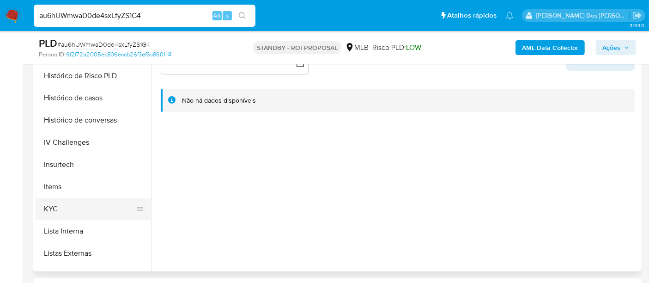
click at [46, 205] on button "KYC" at bounding box center [90, 209] width 108 height 22
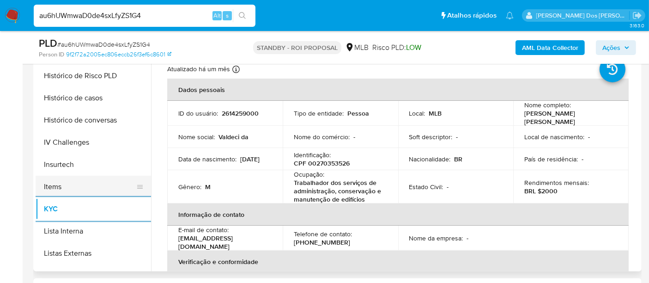
scroll to position [256, 0]
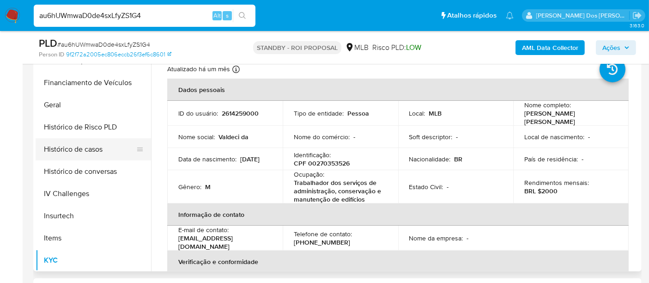
click at [87, 148] on button "Histórico de casos" at bounding box center [90, 149] width 108 height 22
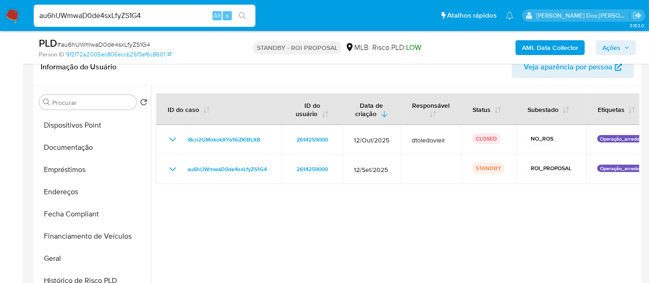
scroll to position [154, 0]
click at [70, 147] on button "Documentação" at bounding box center [90, 148] width 108 height 22
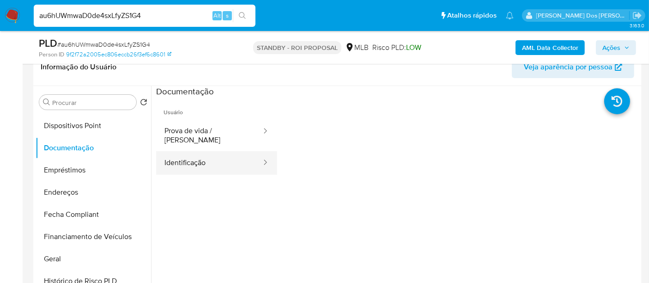
click at [205, 155] on button "Identificação" at bounding box center [209, 163] width 106 height 24
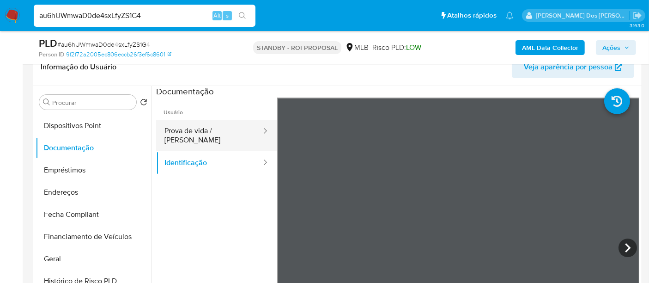
click at [235, 132] on button "Prova de vida / [PERSON_NAME]" at bounding box center [209, 135] width 106 height 31
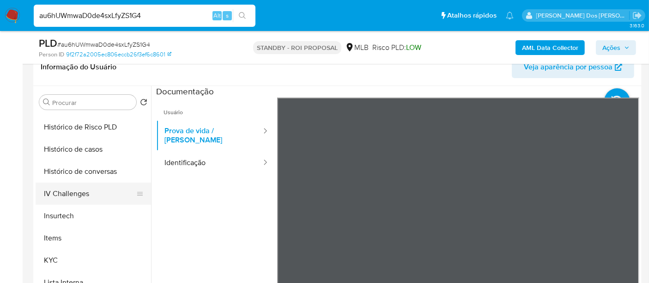
scroll to position [462, 0]
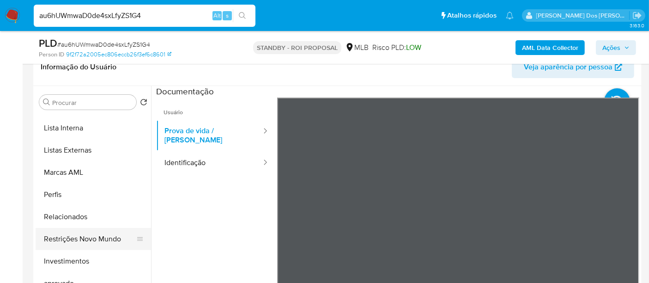
click at [95, 240] on button "Restrições Novo Mundo" at bounding box center [90, 239] width 108 height 22
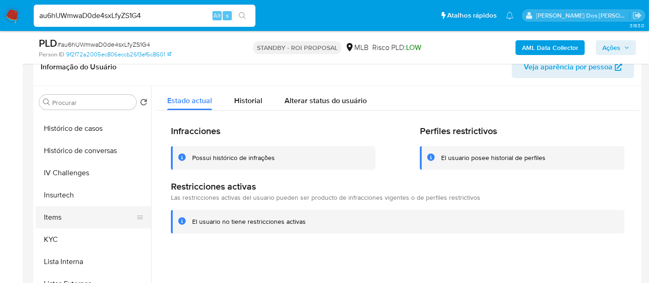
scroll to position [308, 0]
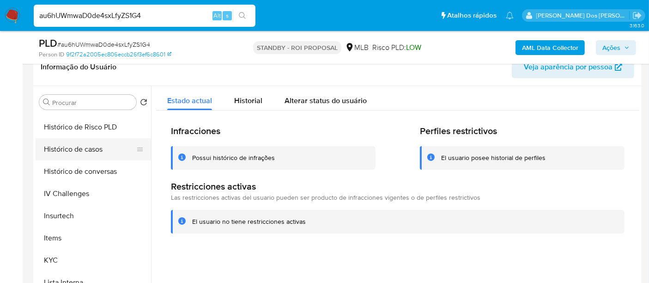
click at [85, 149] on button "Histórico de casos" at bounding box center [90, 149] width 108 height 22
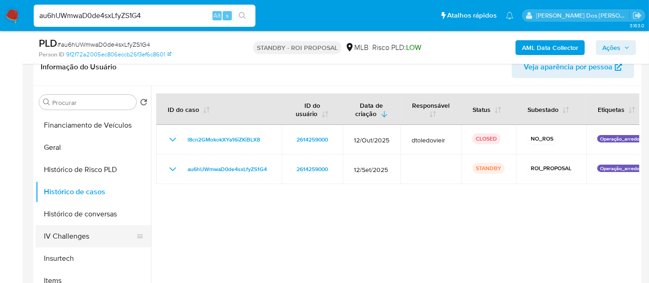
scroll to position [205, 0]
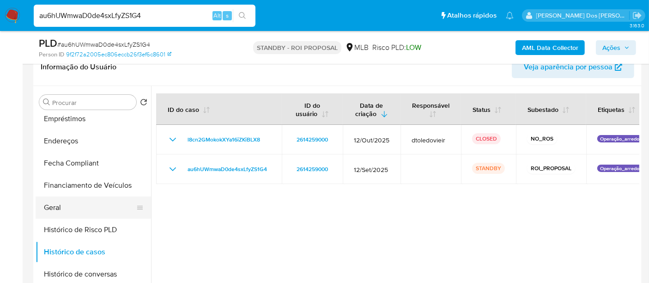
click at [52, 208] on button "Geral" at bounding box center [90, 207] width 108 height 22
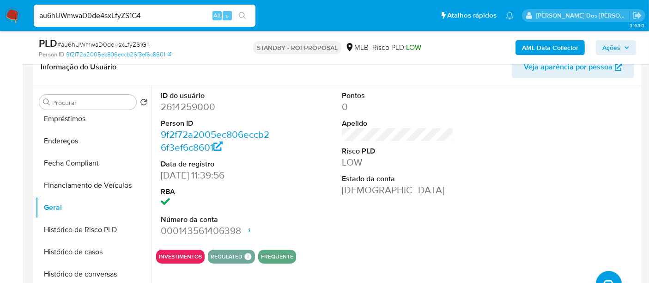
click at [152, 16] on input "au6hUWmwaD0de4sxLfyZS1G4" at bounding box center [145, 16] width 222 height 12
paste input "wNgKiX2TrL3ALXM4m03AIeEj"
type input "wNgKiX2TrL3ALXM4m03AIeEj"
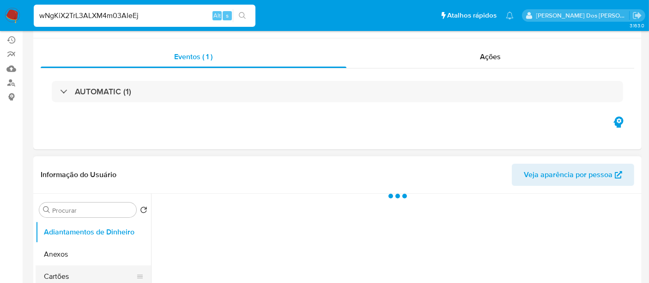
scroll to position [154, 0]
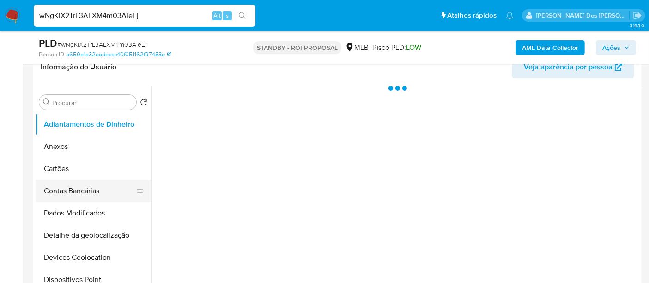
select select "10"
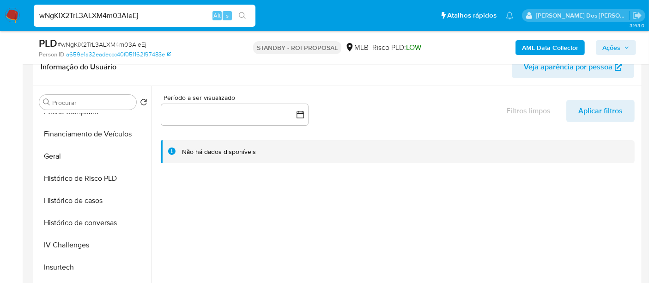
scroll to position [359, 0]
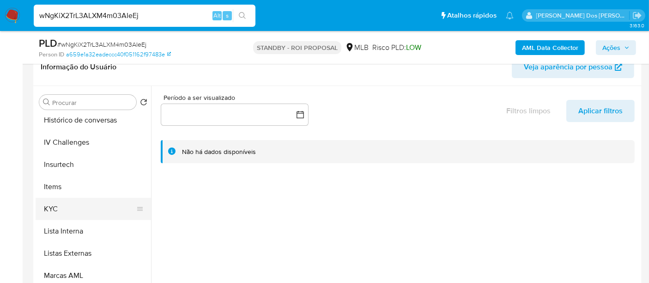
click at [54, 207] on button "KYC" at bounding box center [90, 209] width 108 height 22
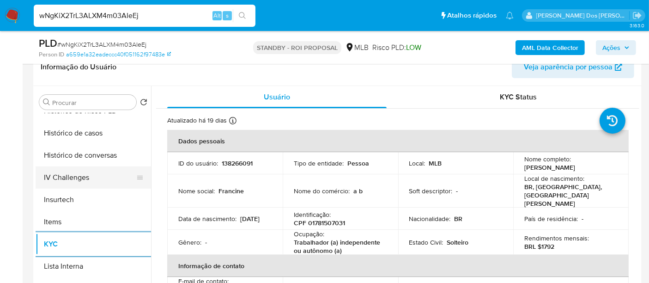
scroll to position [308, 0]
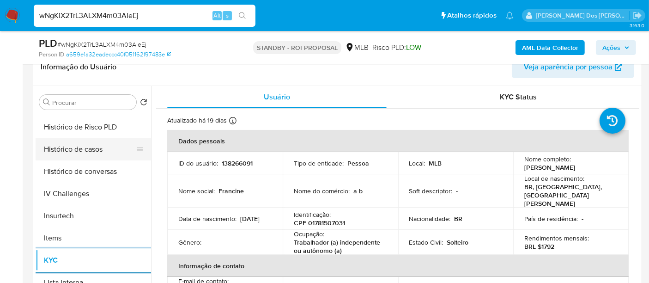
click at [87, 154] on button "Histórico de casos" at bounding box center [90, 149] width 108 height 22
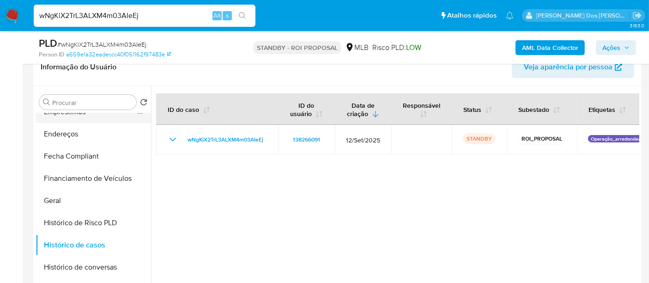
scroll to position [154, 0]
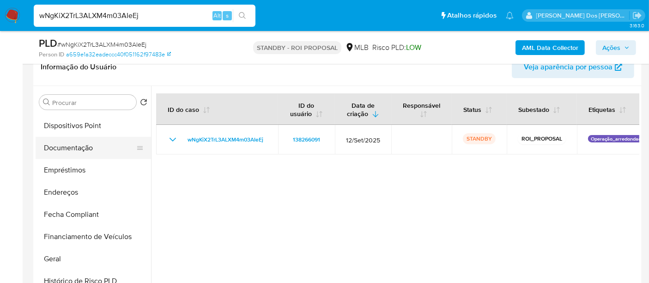
click at [71, 151] on button "Documentação" at bounding box center [90, 148] width 108 height 22
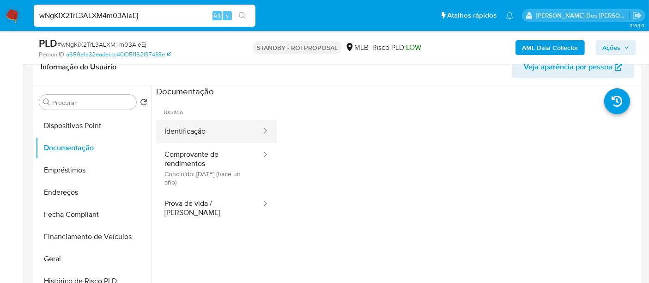
click at [194, 132] on button "Identificação" at bounding box center [209, 132] width 106 height 24
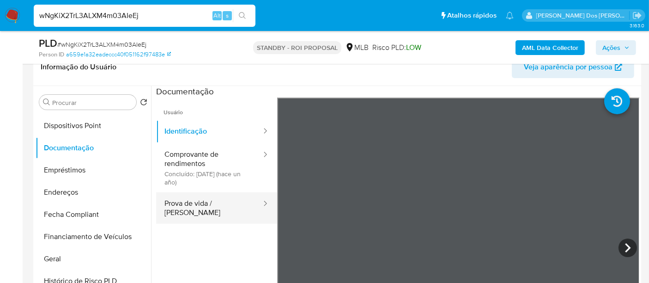
click at [226, 201] on button "Prova de vida / [PERSON_NAME]" at bounding box center [209, 207] width 106 height 31
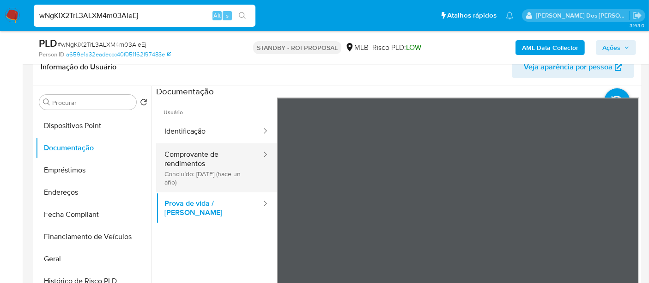
click at [197, 157] on button "Comprovante de rendimentos Concluído: 28/10/2024 (hace un año)" at bounding box center [209, 167] width 106 height 49
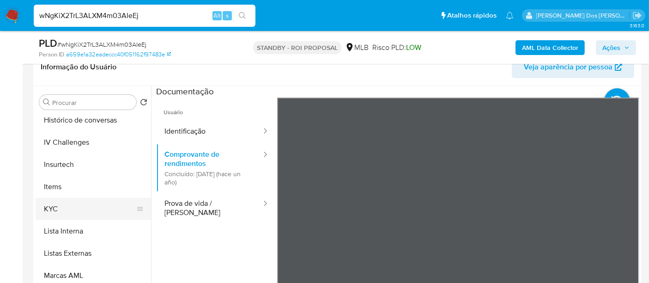
scroll to position [501, 0]
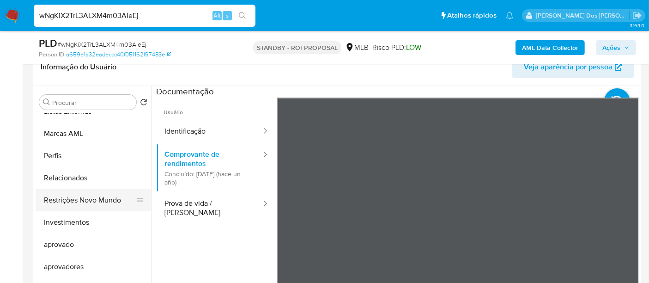
click at [105, 201] on button "Restrições Novo Mundo" at bounding box center [90, 200] width 108 height 22
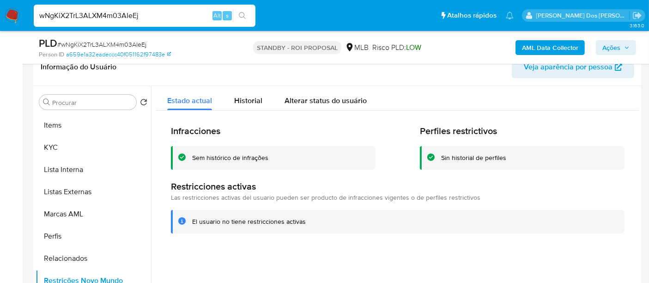
scroll to position [296, 0]
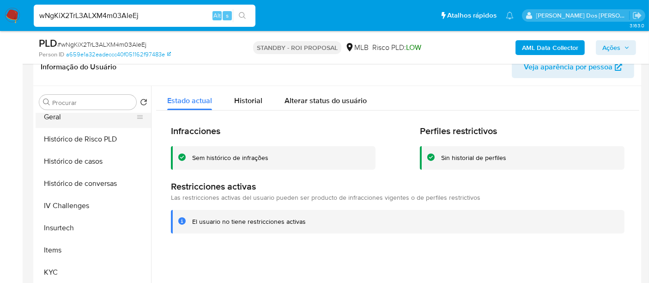
click at [54, 118] on button "Geral" at bounding box center [90, 117] width 108 height 22
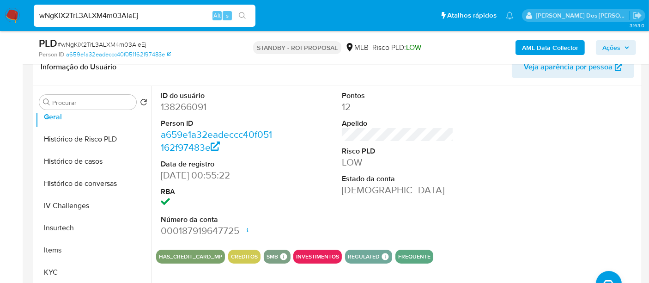
click at [124, 15] on input "wNgKiX2TrL3ALXM4m03AIeEj" at bounding box center [145, 16] width 222 height 12
click at [123, 15] on input "wNgKiX2TrL3ALXM4m03AIeEj" at bounding box center [145, 16] width 222 height 12
paste input "GP8FpDQ0WZNboS8msurItSO"
type input "GP8FpDQ0WZNboS8msurItSOj"
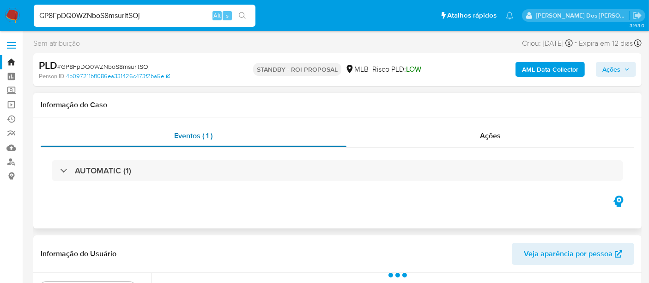
select select "10"
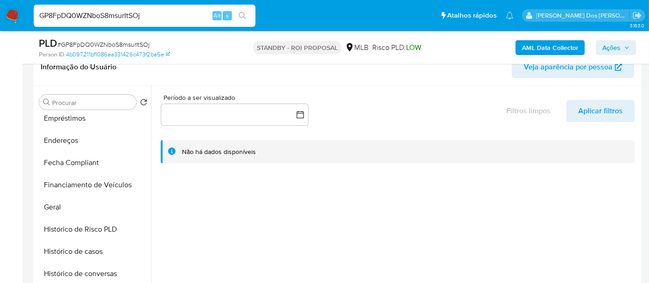
scroll to position [308, 0]
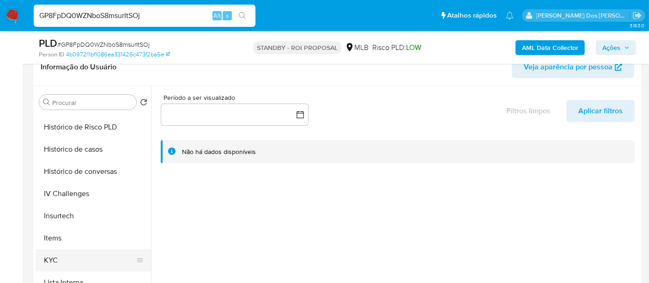
click at [49, 253] on button "KYC" at bounding box center [90, 260] width 108 height 22
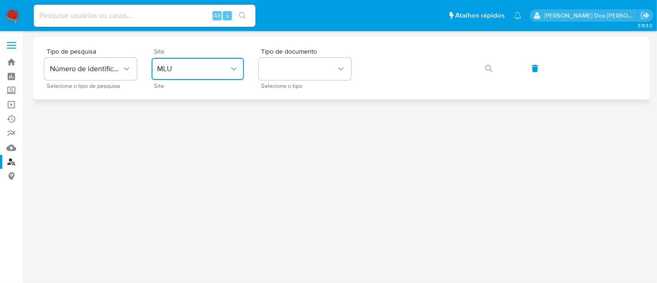
click at [193, 65] on span "MLU" at bounding box center [193, 68] width 72 height 9
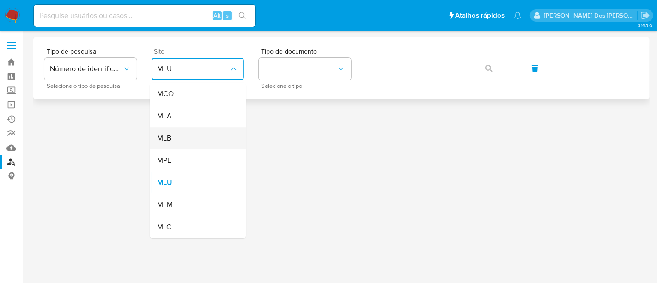
click at [185, 136] on div "MLB" at bounding box center [195, 138] width 76 height 22
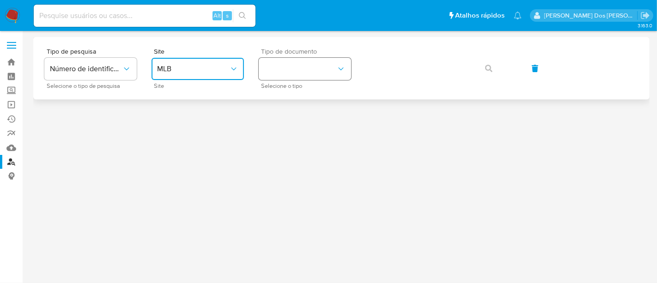
click at [272, 76] on button "identificationType" at bounding box center [305, 69] width 92 height 22
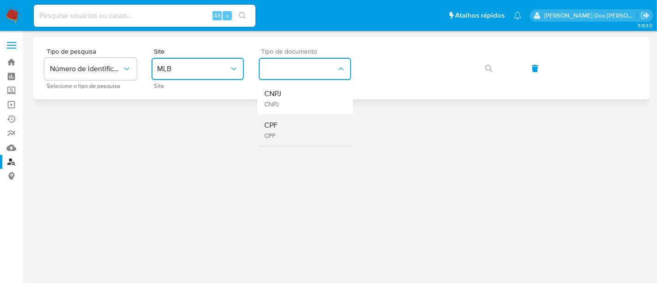
click at [272, 122] on span "CPF" at bounding box center [270, 125] width 13 height 9
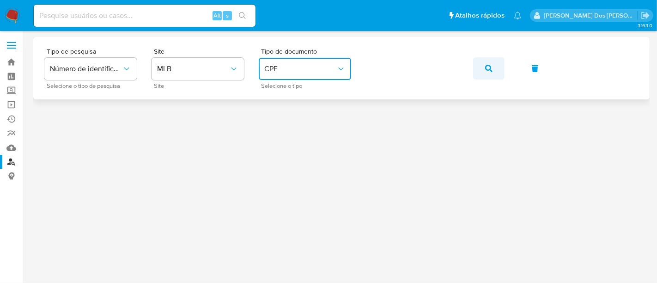
click at [489, 67] on icon "button" at bounding box center [488, 68] width 7 height 7
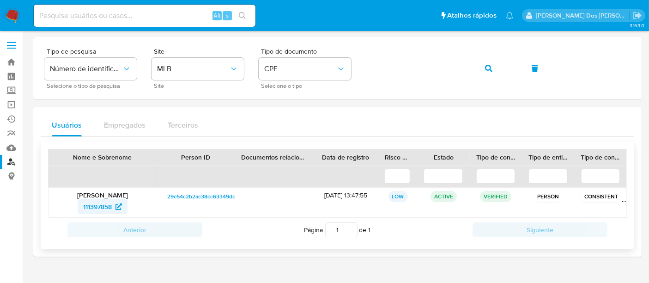
click at [107, 203] on span "111397858" at bounding box center [97, 206] width 29 height 15
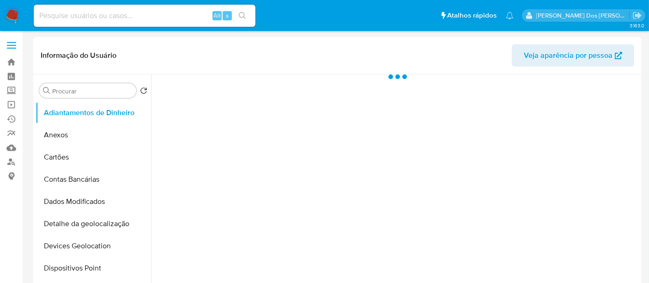
select select "10"
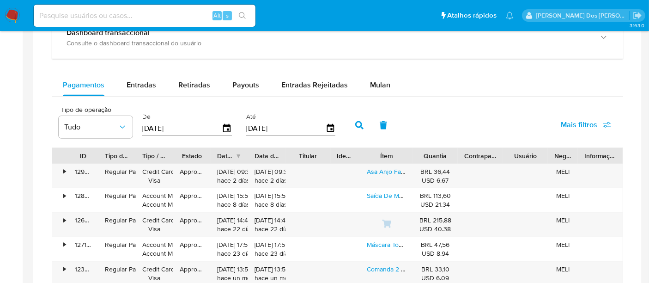
scroll to position [565, 0]
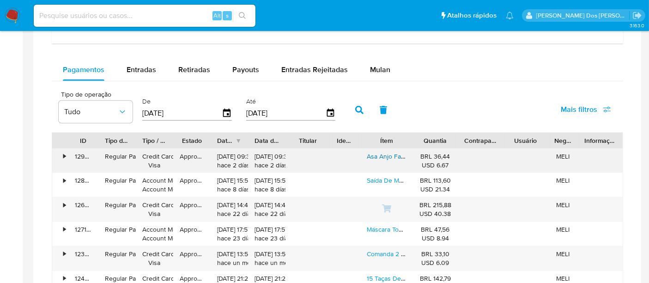
click at [374, 154] on link "Asa Anjo Fantasia [DATE] [DATE] Festa Cosplay Tiara" at bounding box center [441, 156] width 148 height 9
click at [127, 12] on input at bounding box center [145, 16] width 222 height 12
type input "simonelopes0610@gmail.com"
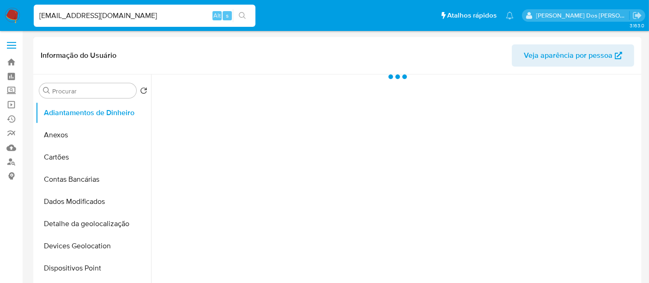
select select "10"
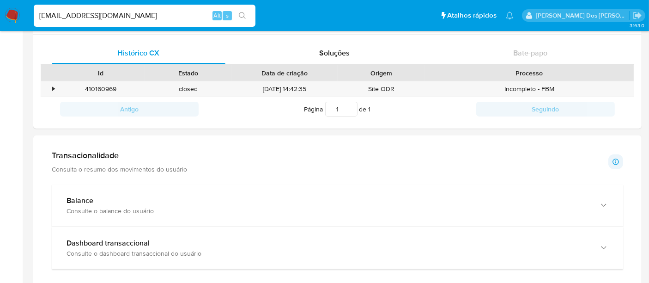
scroll to position [513, 0]
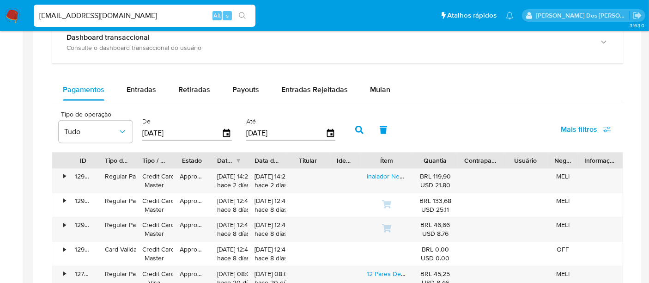
click at [164, 16] on input "simonelopes0610@gmail.com" at bounding box center [145, 16] width 222 height 12
click at [164, 15] on input "simonelopes0610@gmail.com" at bounding box center [145, 16] width 222 height 12
type input "renatolopesfilho1011@gmail.com"
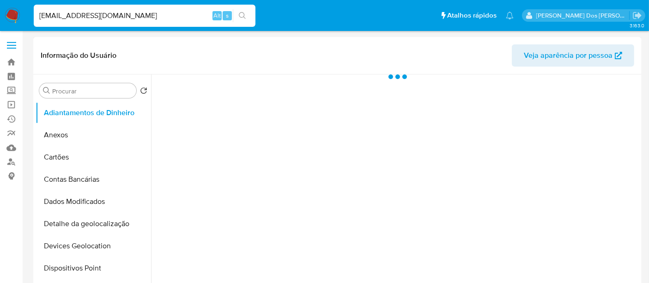
select select "10"
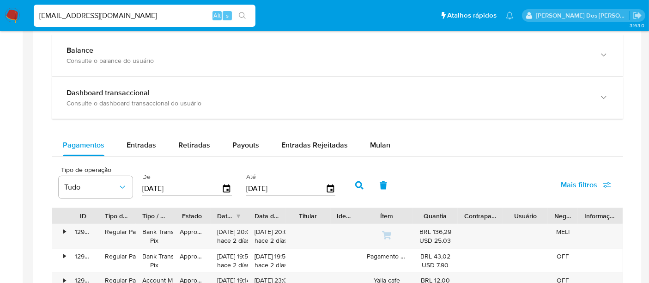
scroll to position [513, 0]
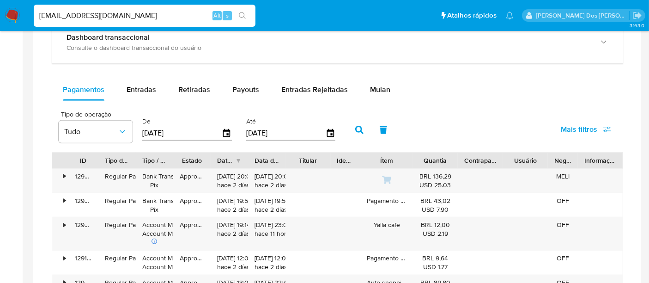
click at [90, 14] on input "renatolopesfilho1011@gmail.com" at bounding box center [145, 16] width 222 height 12
type input "msaluha@yahoo.com"
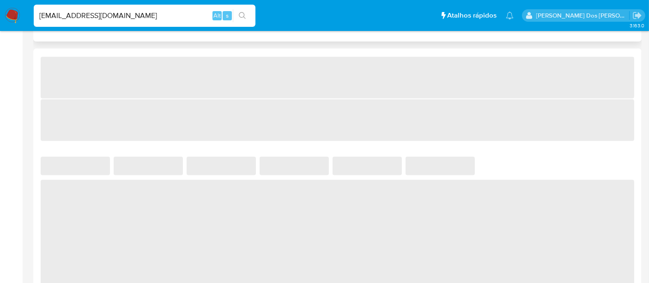
select select "10"
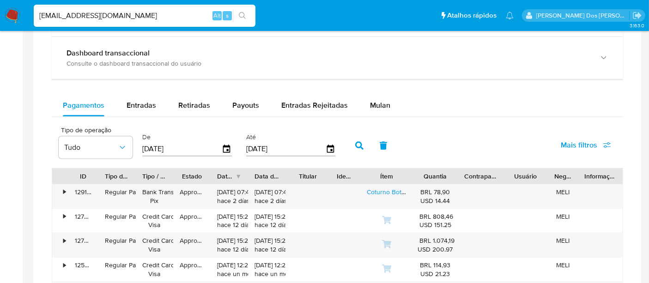
scroll to position [565, 0]
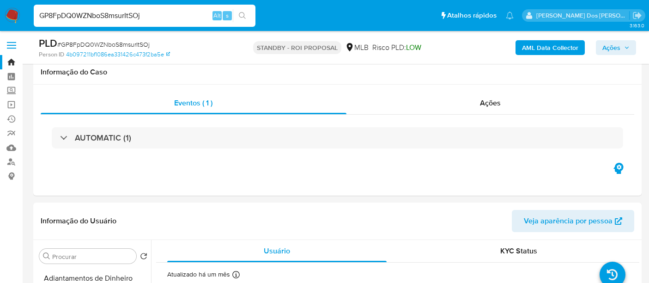
select select "10"
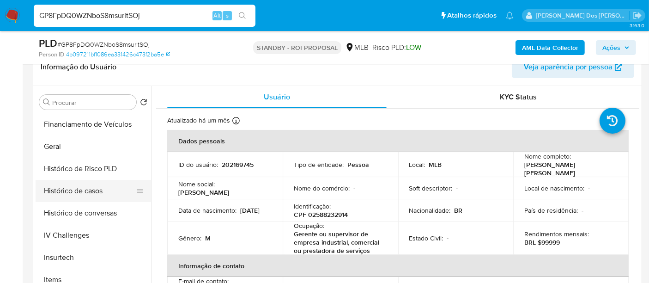
scroll to position [256, 0]
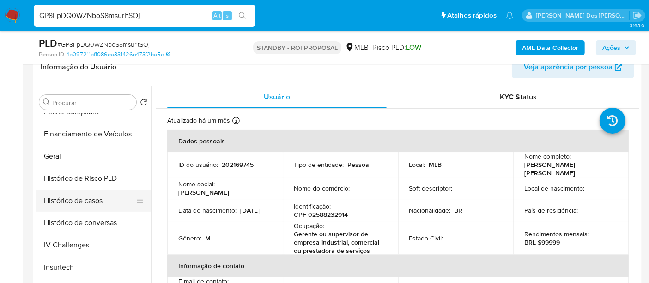
click at [84, 201] on button "Histórico de casos" at bounding box center [90, 200] width 108 height 22
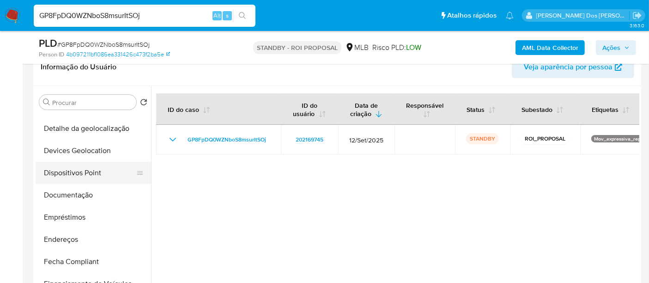
scroll to position [103, 0]
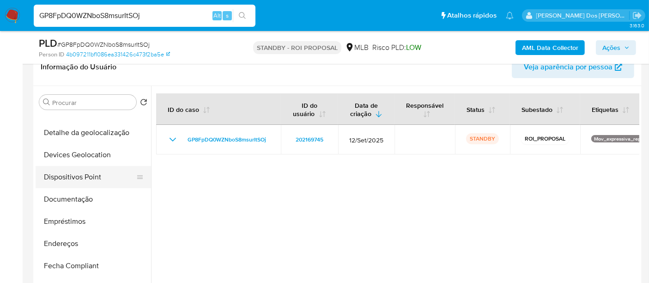
click at [85, 177] on button "Dispositivos Point" at bounding box center [90, 177] width 108 height 22
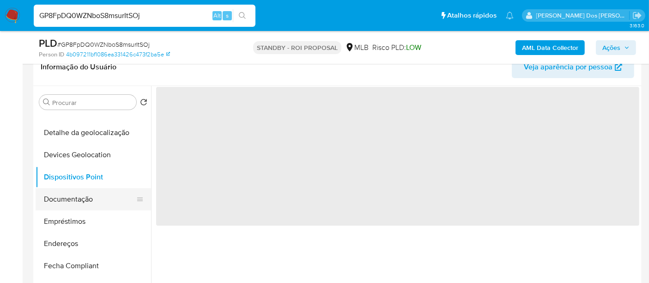
click at [77, 195] on button "Documentação" at bounding box center [90, 199] width 108 height 22
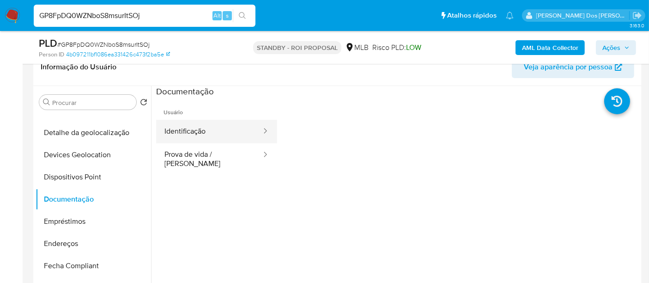
click at [190, 133] on button "Identificação" at bounding box center [209, 132] width 106 height 24
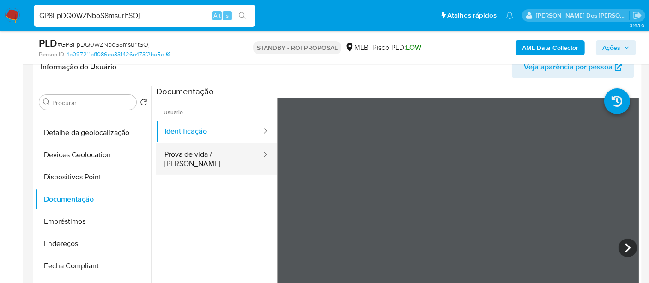
click at [207, 156] on button "Prova de vida / [PERSON_NAME]" at bounding box center [209, 158] width 106 height 31
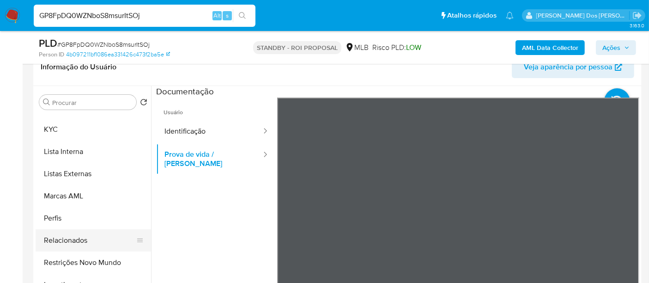
scroll to position [462, 0]
click at [96, 240] on button "Restrições Novo Mundo" at bounding box center [90, 239] width 108 height 22
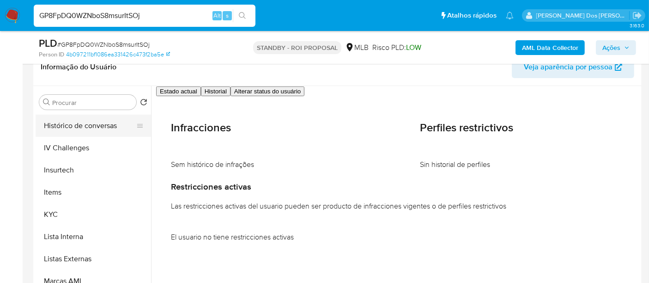
scroll to position [256, 0]
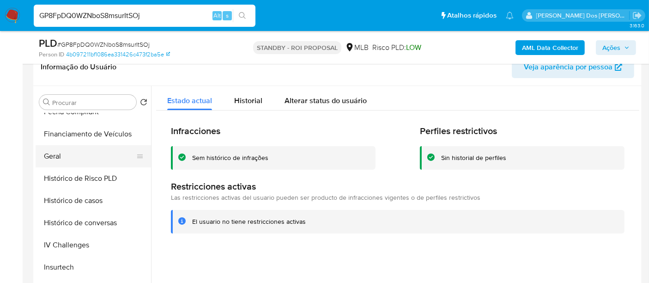
click at [58, 158] on button "Geral" at bounding box center [90, 156] width 108 height 22
